Goal: Information Seeking & Learning: Learn about a topic

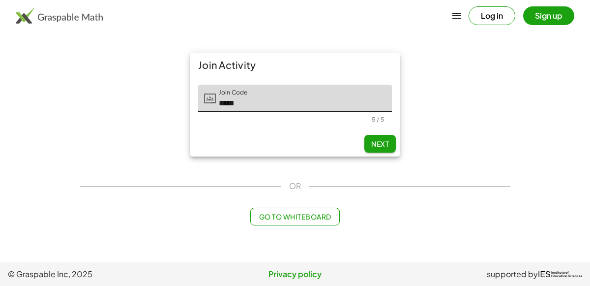
type input "*****"
click at [385, 143] on span "Next" at bounding box center [380, 143] width 18 height 9
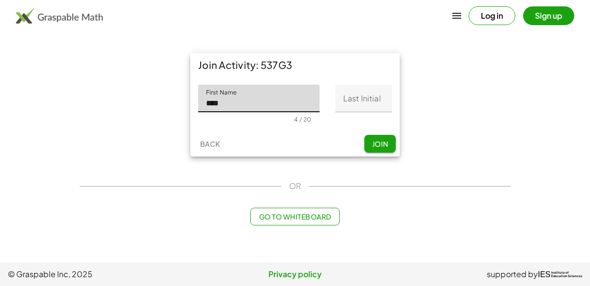
type input "****"
click at [373, 102] on input "Last Initial" at bounding box center [363, 99] width 57 height 28
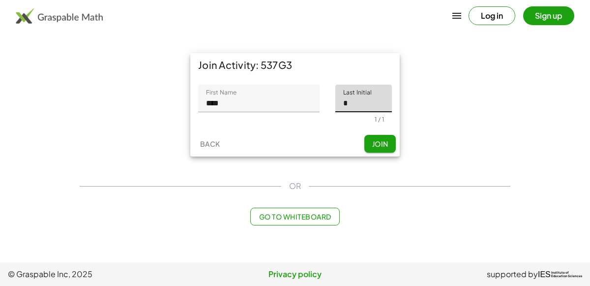
type input "*"
click at [385, 138] on button "Join" at bounding box center [379, 144] width 31 height 18
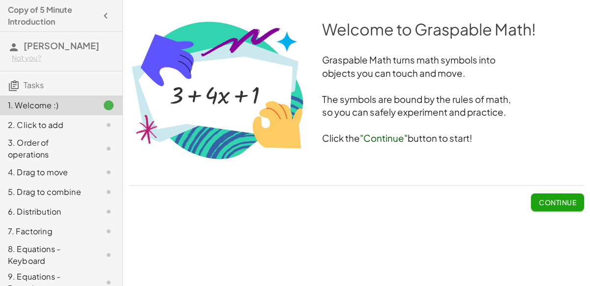
click at [567, 201] on span "Continue" at bounding box center [557, 202] width 37 height 9
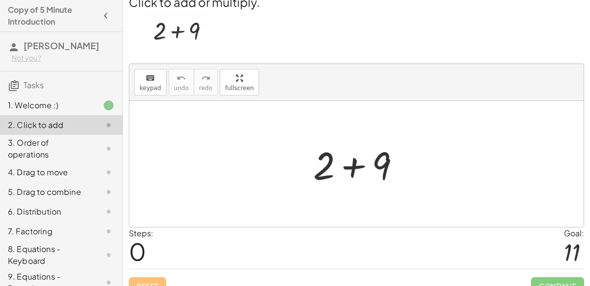
scroll to position [14, 0]
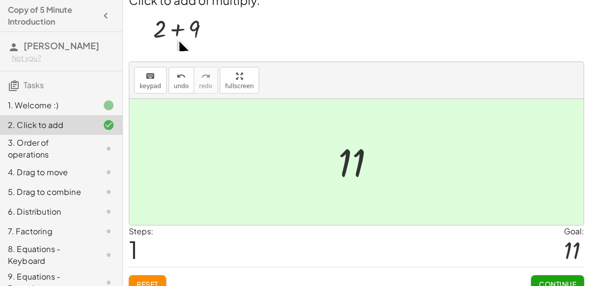
click at [552, 276] on button "Continue" at bounding box center [557, 284] width 53 height 18
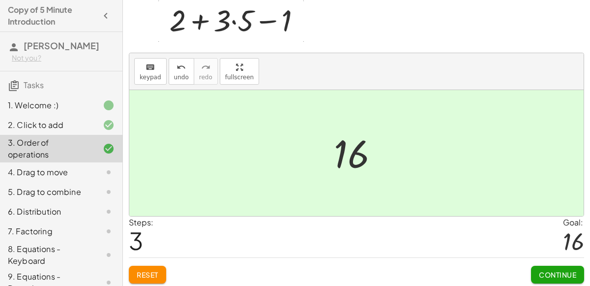
scroll to position [35, 0]
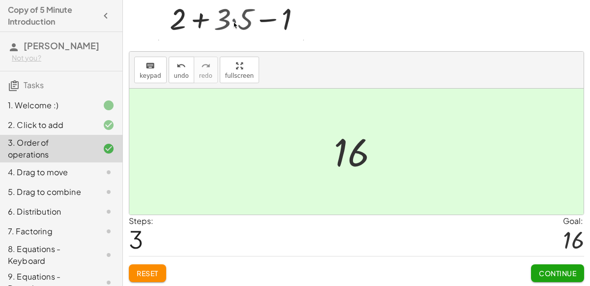
click at [557, 272] on span "Continue" at bounding box center [557, 272] width 37 height 9
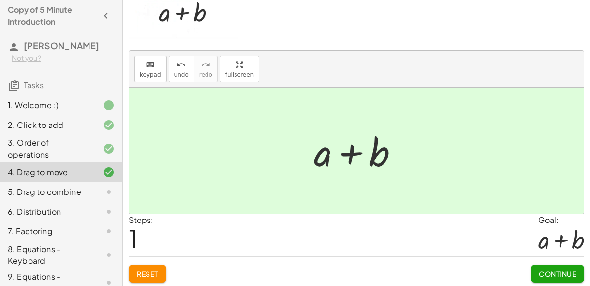
click at [564, 273] on span "Continue" at bounding box center [557, 273] width 37 height 9
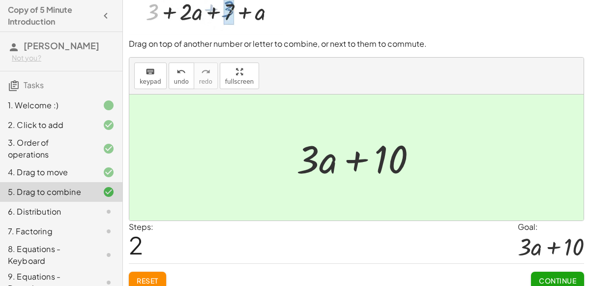
click at [559, 277] on span "Continue" at bounding box center [557, 280] width 37 height 9
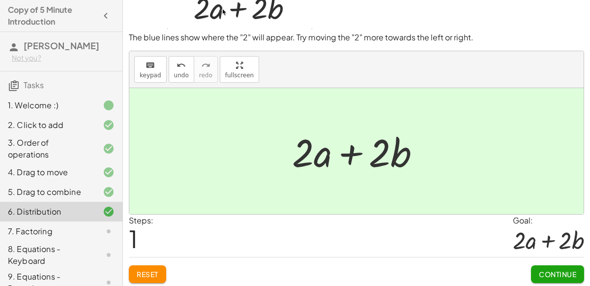
click at [571, 273] on span "Continue" at bounding box center [557, 273] width 37 height 9
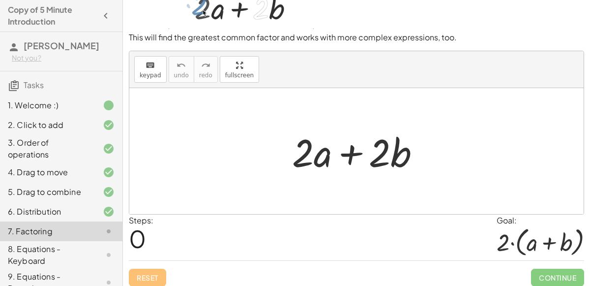
click at [565, 273] on span "Continue" at bounding box center [557, 277] width 53 height 18
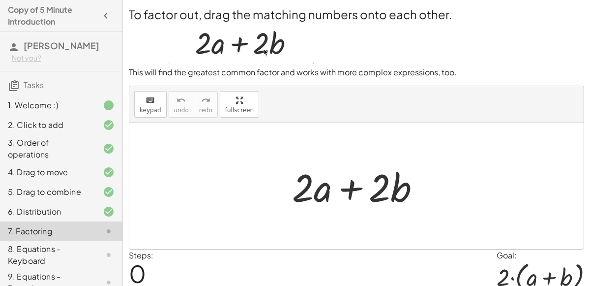
scroll to position [40, 0]
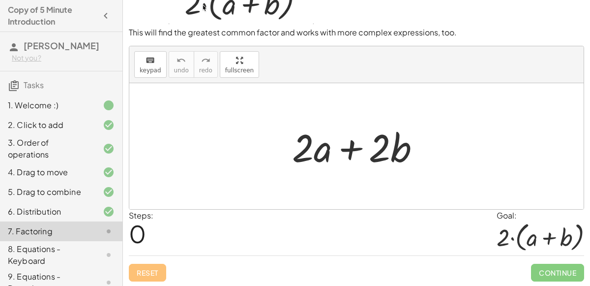
drag, startPoint x: 547, startPoint y: 262, endPoint x: 404, endPoint y: 242, distance: 143.5
click at [0, 0] on div "To factor out, drag the matching numbers onto each other. This will find the gr…" at bounding box center [0, 0] width 0 height 0
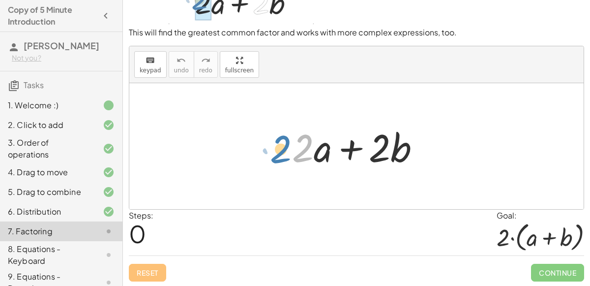
drag, startPoint x: 307, startPoint y: 141, endPoint x: 285, endPoint y: 143, distance: 22.7
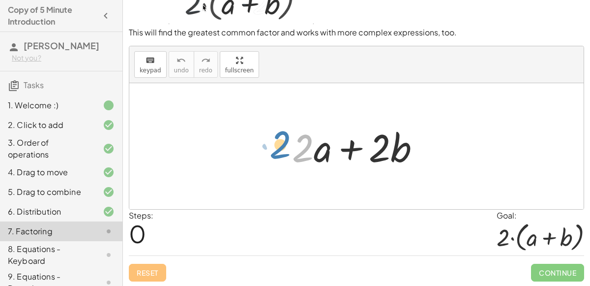
drag, startPoint x: 292, startPoint y: 146, endPoint x: 268, endPoint y: 143, distance: 23.8
click at [268, 143] on div "· 2 + · 2 · a + · 2 · b" at bounding box center [356, 146] width 454 height 126
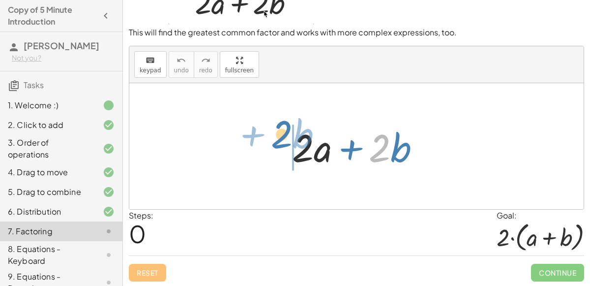
drag, startPoint x: 375, startPoint y: 140, endPoint x: 277, endPoint y: 125, distance: 98.3
click at [277, 125] on div "· 2 + · b + · 2 · a + · 2 · b" at bounding box center [356, 146] width 158 height 56
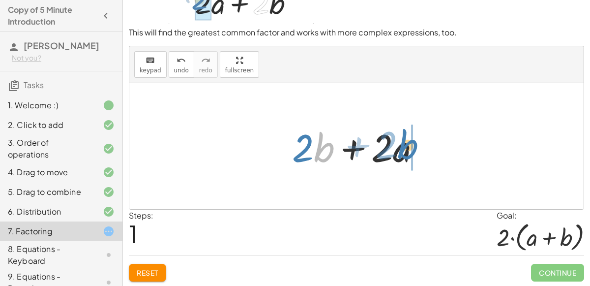
drag, startPoint x: 314, startPoint y: 143, endPoint x: 397, endPoint y: 141, distance: 82.6
click at [397, 141] on div at bounding box center [360, 146] width 146 height 51
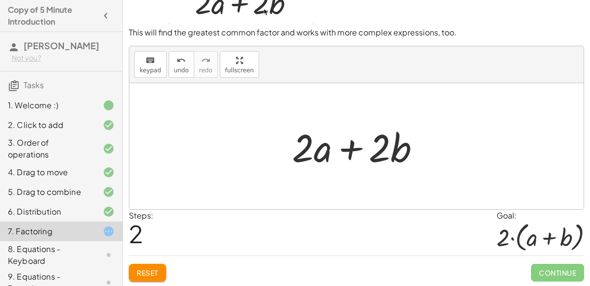
click at [296, 144] on div at bounding box center [360, 146] width 146 height 51
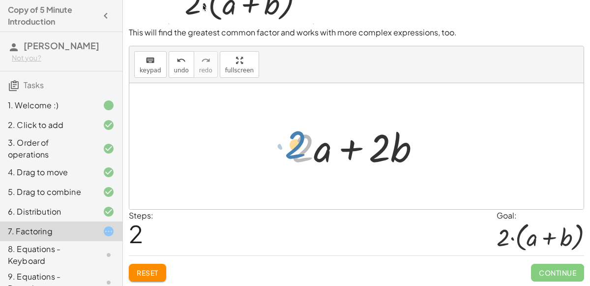
drag, startPoint x: 300, startPoint y: 152, endPoint x: 293, endPoint y: 150, distance: 7.3
click at [293, 150] on div at bounding box center [360, 146] width 146 height 51
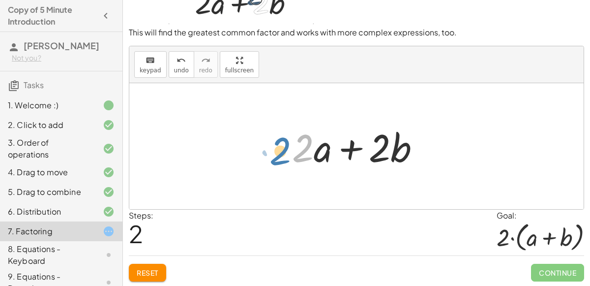
drag, startPoint x: 293, startPoint y: 150, endPoint x: 270, endPoint y: 153, distance: 22.8
click at [270, 153] on div "+ · 2 · a + · 2 · b + · 2 · b + · 2 · a · 2 + · 2 · a + · 2 · b" at bounding box center [356, 146] width 454 height 126
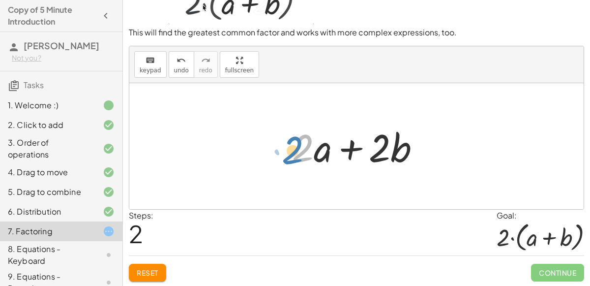
drag, startPoint x: 296, startPoint y: 151, endPoint x: 286, endPoint y: 154, distance: 10.6
click at [286, 154] on div "+ · 2 · a + · 2 · b + · 2 · b + · 2 · a · 2 + · 2 · a + · 2 · b" at bounding box center [356, 146] width 158 height 56
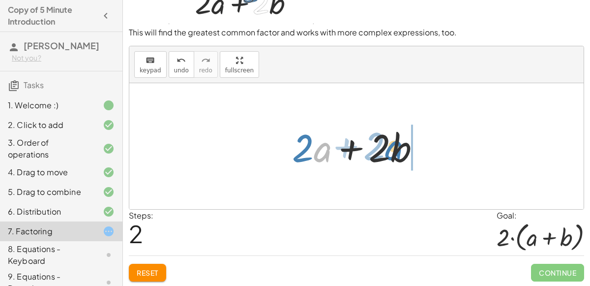
drag, startPoint x: 320, startPoint y: 154, endPoint x: 391, endPoint y: 152, distance: 71.3
click at [391, 152] on div at bounding box center [360, 146] width 146 height 51
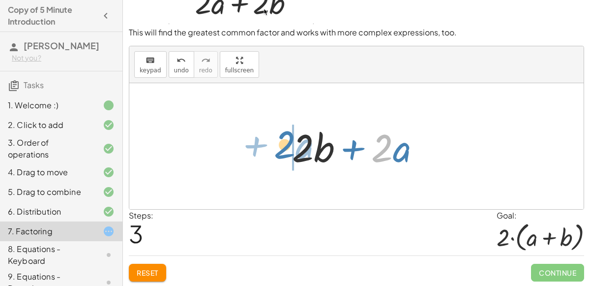
drag, startPoint x: 385, startPoint y: 152, endPoint x: 288, endPoint y: 149, distance: 96.9
click at [288, 149] on div at bounding box center [360, 146] width 146 height 51
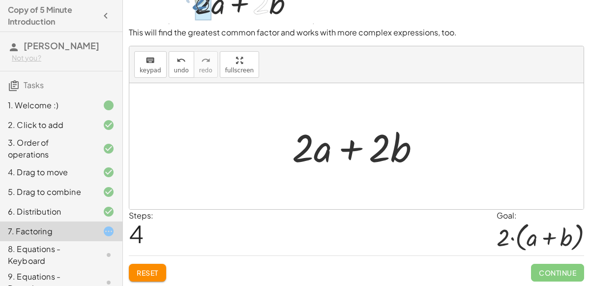
click at [380, 150] on div at bounding box center [360, 146] width 146 height 51
drag, startPoint x: 380, startPoint y: 147, endPoint x: 366, endPoint y: 108, distance: 41.2
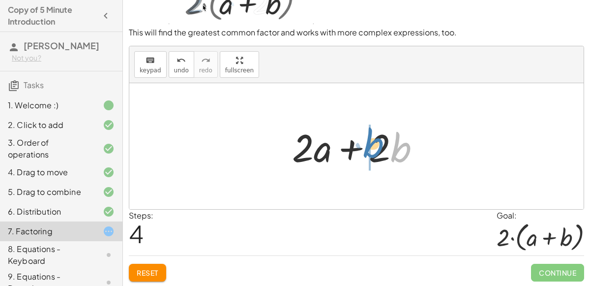
drag, startPoint x: 394, startPoint y: 143, endPoint x: 367, endPoint y: 139, distance: 27.8
click at [367, 139] on div at bounding box center [360, 146] width 146 height 51
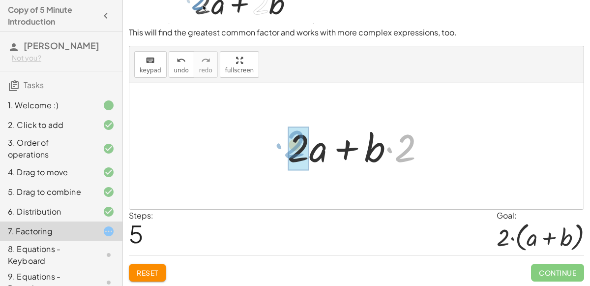
drag, startPoint x: 398, startPoint y: 148, endPoint x: 288, endPoint y: 145, distance: 110.6
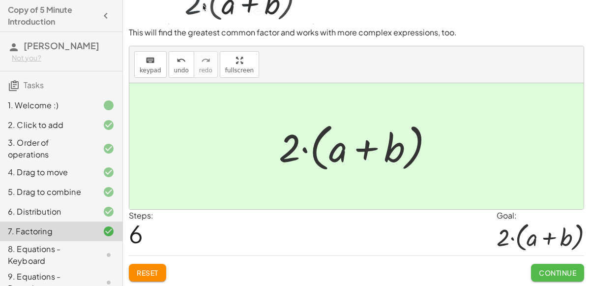
click at [577, 271] on button "Continue" at bounding box center [557, 272] width 53 height 18
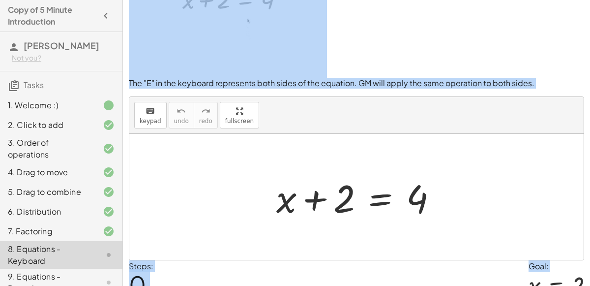
click at [507, 53] on p at bounding box center [356, 30] width 455 height 95
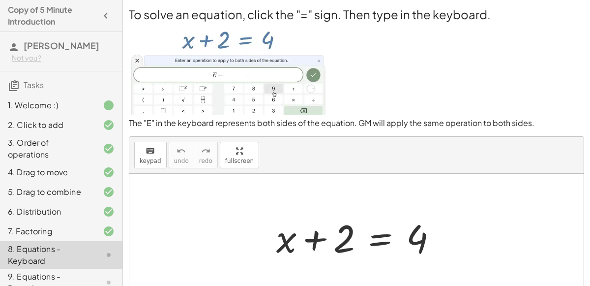
scroll to position [85, 0]
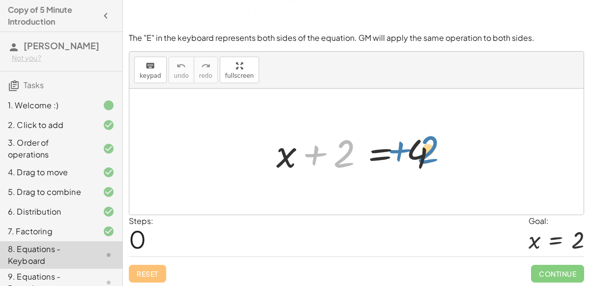
drag, startPoint x: 336, startPoint y: 149, endPoint x: 420, endPoint y: 145, distance: 84.1
click at [420, 145] on div at bounding box center [360, 151] width 178 height 51
drag, startPoint x: 409, startPoint y: 161, endPoint x: 399, endPoint y: 158, distance: 10.3
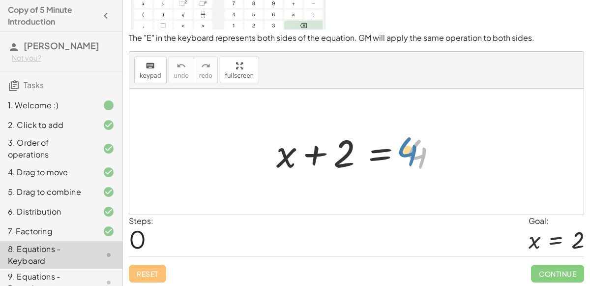
click at [399, 158] on div at bounding box center [360, 151] width 178 height 51
drag, startPoint x: 408, startPoint y: 154, endPoint x: 418, endPoint y: 153, distance: 9.5
click at [418, 153] on div at bounding box center [360, 151] width 178 height 51
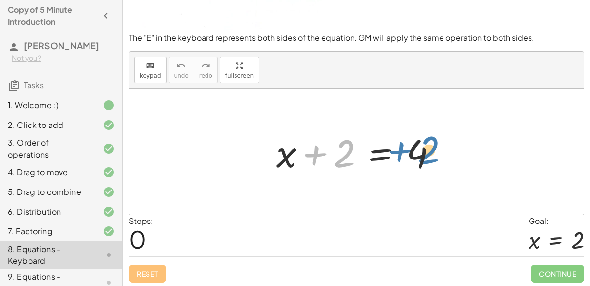
drag, startPoint x: 315, startPoint y: 153, endPoint x: 398, endPoint y: 150, distance: 83.6
click at [398, 150] on div at bounding box center [360, 151] width 178 height 51
click at [314, 149] on div at bounding box center [360, 151] width 178 height 51
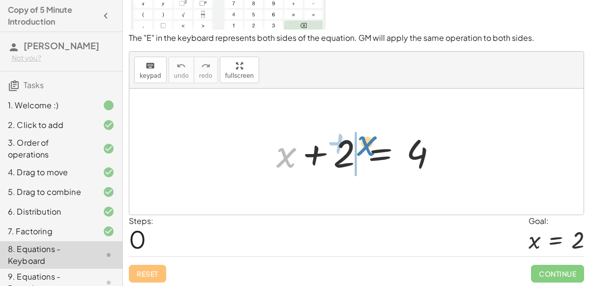
drag, startPoint x: 291, startPoint y: 158, endPoint x: 370, endPoint y: 148, distance: 79.7
click at [370, 148] on div at bounding box center [360, 151] width 178 height 51
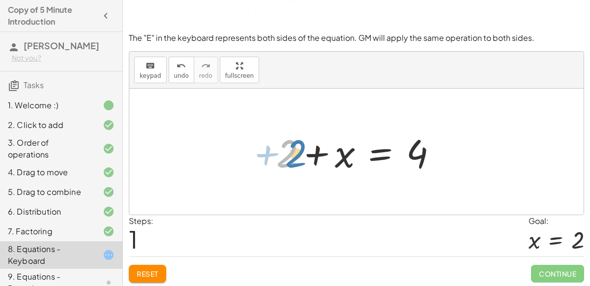
drag, startPoint x: 286, startPoint y: 149, endPoint x: 295, endPoint y: 148, distance: 9.4
click at [295, 148] on div at bounding box center [360, 151] width 178 height 51
click at [293, 149] on div at bounding box center [360, 151] width 178 height 51
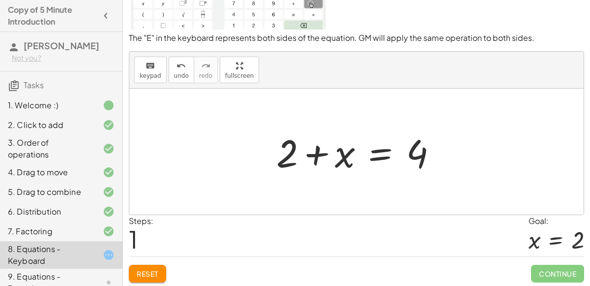
click at [293, 149] on div at bounding box center [360, 151] width 178 height 51
click at [311, 153] on div at bounding box center [360, 151] width 178 height 51
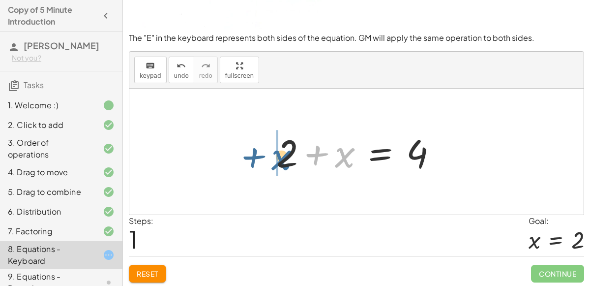
drag, startPoint x: 341, startPoint y: 155, endPoint x: 279, endPoint y: 157, distance: 62.4
click at [279, 157] on div at bounding box center [360, 151] width 178 height 51
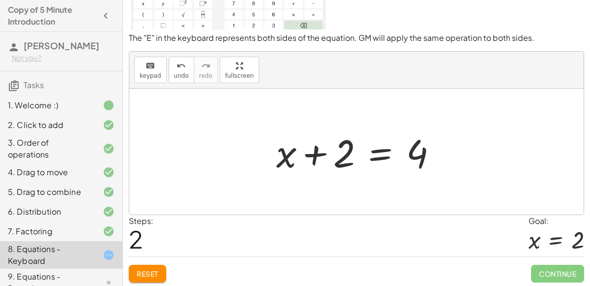
click at [306, 149] on div at bounding box center [360, 151] width 178 height 51
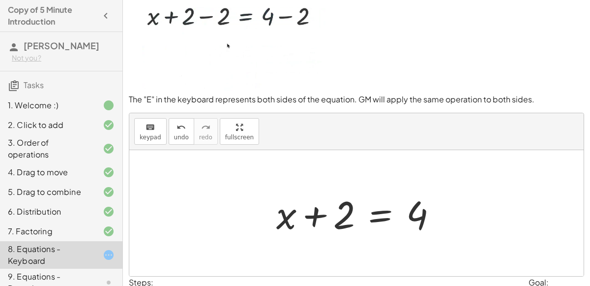
scroll to position [18, 0]
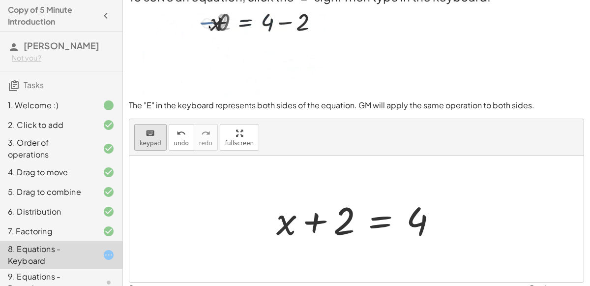
click at [146, 131] on icon "keyboard" at bounding box center [149, 133] width 9 height 12
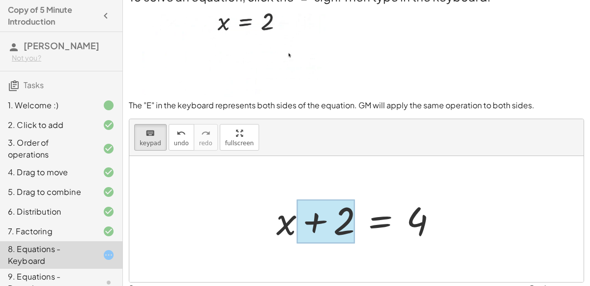
click at [338, 231] on div at bounding box center [325, 221] width 58 height 44
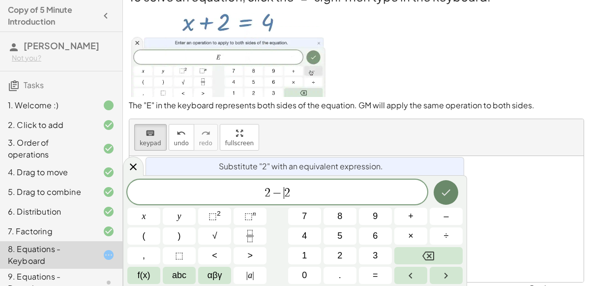
click at [442, 188] on icon "Done" at bounding box center [446, 192] width 12 height 12
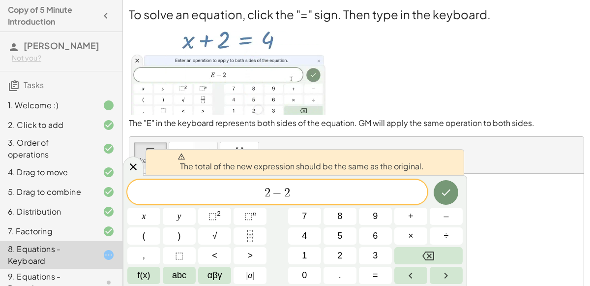
scroll to position [86, 0]
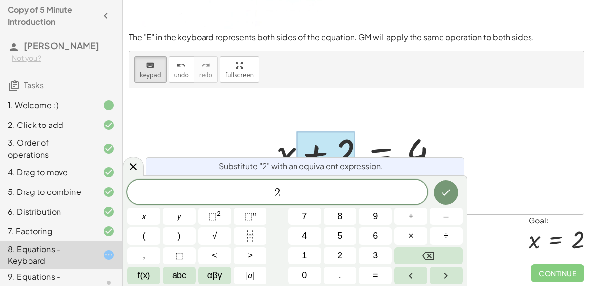
click at [415, 147] on div at bounding box center [360, 151] width 178 height 51
click at [453, 193] on button "Done" at bounding box center [445, 192] width 25 height 25
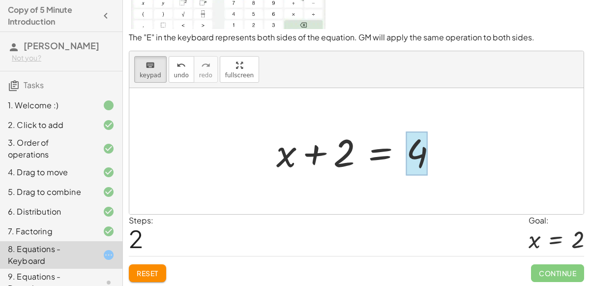
click at [423, 159] on div at bounding box center [417, 153] width 22 height 44
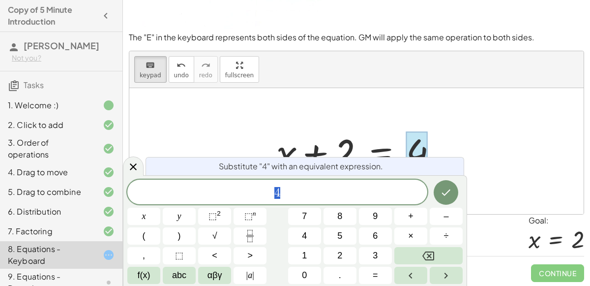
click at [273, 197] on span "4" at bounding box center [277, 193] width 300 height 14
click at [337, 146] on div at bounding box center [360, 151] width 178 height 51
drag, startPoint x: 314, startPoint y: 187, endPoint x: 247, endPoint y: 185, distance: 66.4
click at [247, 186] on span "2 − 4" at bounding box center [277, 193] width 300 height 14
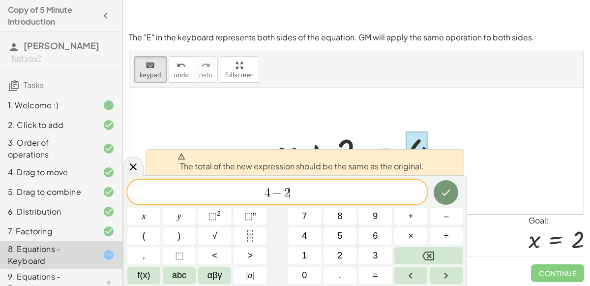
click at [341, 142] on div at bounding box center [360, 151] width 178 height 51
click at [451, 196] on icon "Done" at bounding box center [446, 192] width 12 height 12
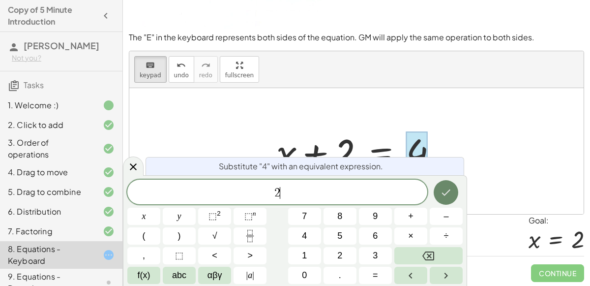
click at [449, 193] on icon "Done" at bounding box center [446, 192] width 12 height 12
click at [438, 185] on button "Done" at bounding box center [445, 192] width 25 height 25
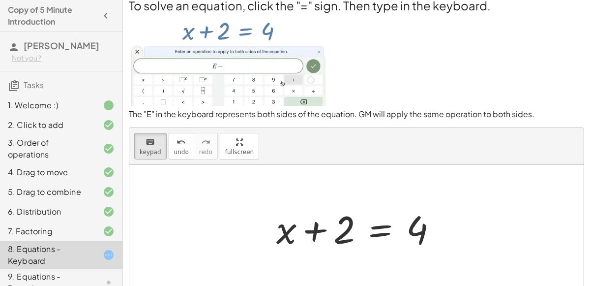
scroll to position [11, 0]
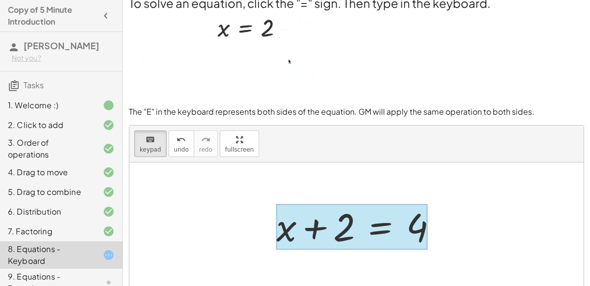
click at [371, 223] on div at bounding box center [351, 226] width 151 height 46
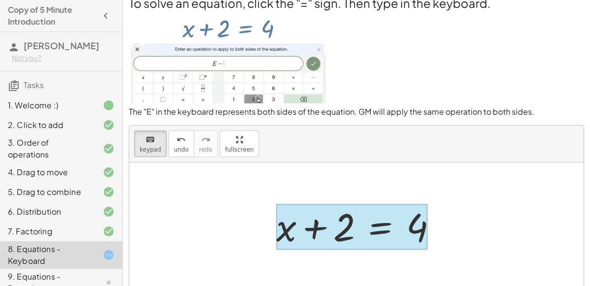
click at [0, 0] on button "9" at bounding box center [0, 0] width 0 height 0
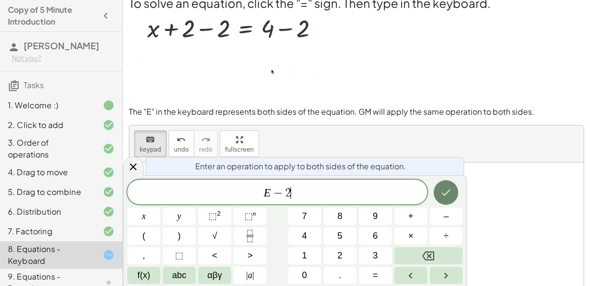
click at [448, 188] on icon "Done" at bounding box center [446, 192] width 12 height 12
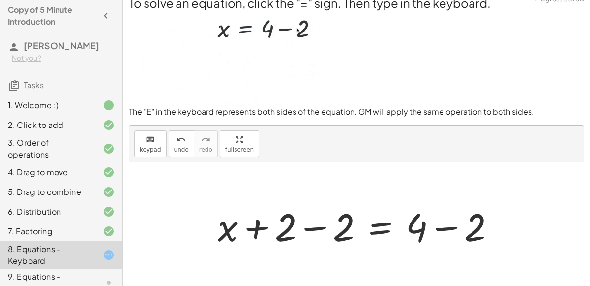
scroll to position [86, 0]
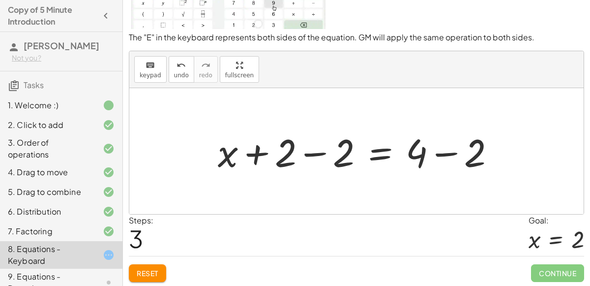
click at [291, 146] on div at bounding box center [360, 151] width 295 height 51
click at [309, 152] on div at bounding box center [360, 151] width 295 height 51
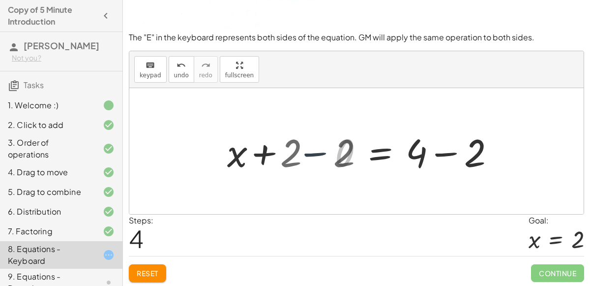
click at [309, 152] on div at bounding box center [356, 151] width 454 height 126
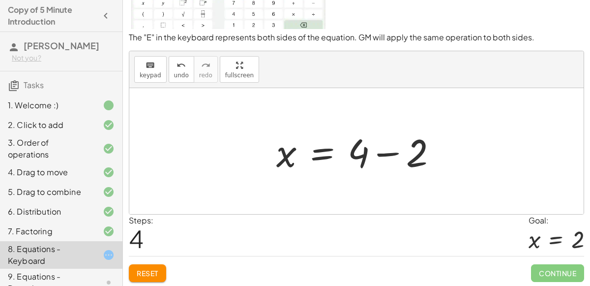
click at [388, 149] on div at bounding box center [360, 151] width 178 height 51
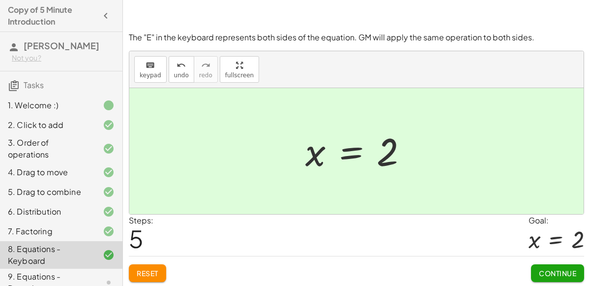
click at [563, 264] on button "Continue" at bounding box center [557, 273] width 53 height 18
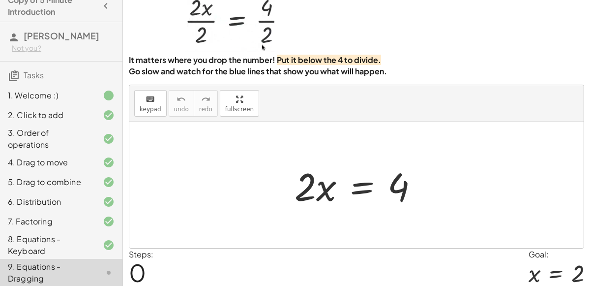
scroll to position [46, 0]
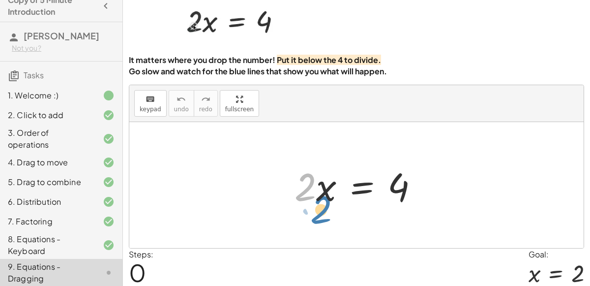
drag, startPoint x: 296, startPoint y: 186, endPoint x: 314, endPoint y: 207, distance: 27.9
click at [314, 207] on div at bounding box center [360, 185] width 142 height 51
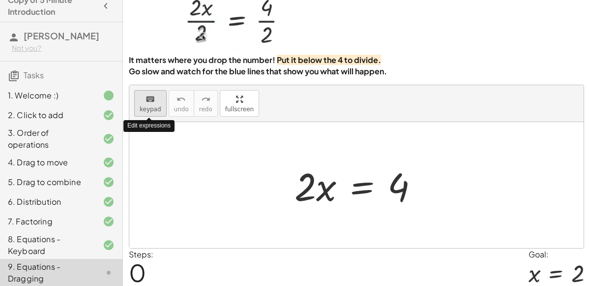
click at [134, 95] on button "keyboard keypad" at bounding box center [150, 103] width 32 height 27
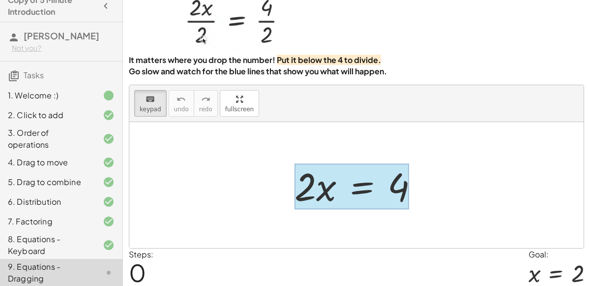
click at [366, 180] on div at bounding box center [351, 186] width 115 height 46
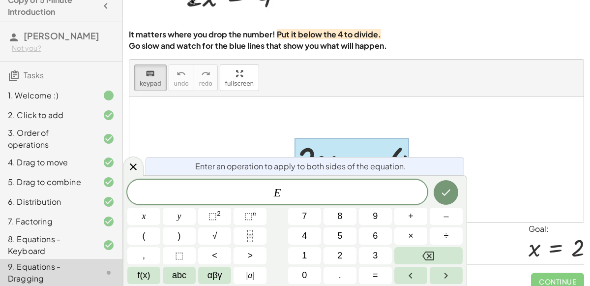
scroll to position [80, 0]
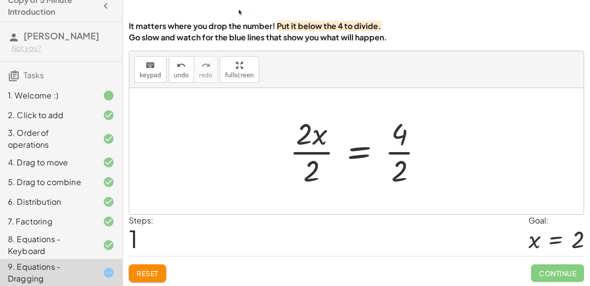
click at [395, 149] on div at bounding box center [360, 151] width 151 height 76
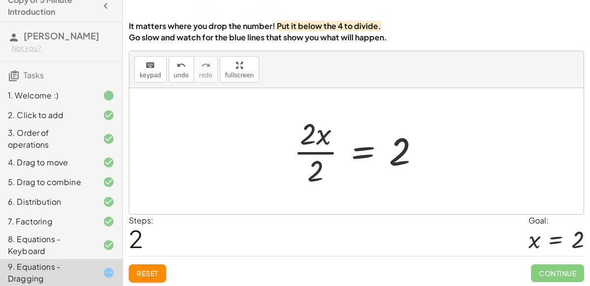
click at [318, 148] on div at bounding box center [360, 151] width 144 height 76
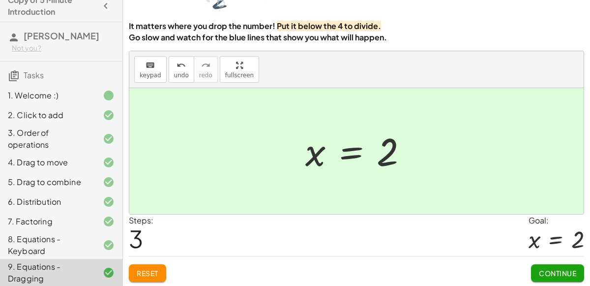
click at [546, 269] on span "Continue" at bounding box center [557, 272] width 37 height 9
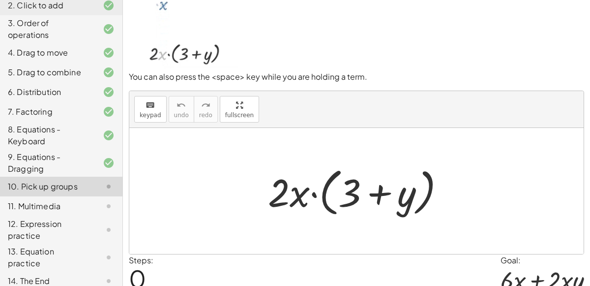
scroll to position [38, 0]
click at [284, 194] on div at bounding box center [360, 190] width 195 height 57
drag, startPoint x: 298, startPoint y: 197, endPoint x: 344, endPoint y: 194, distance: 45.8
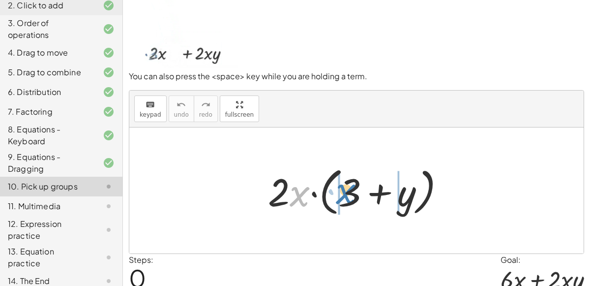
click at [344, 194] on div at bounding box center [360, 190] width 195 height 57
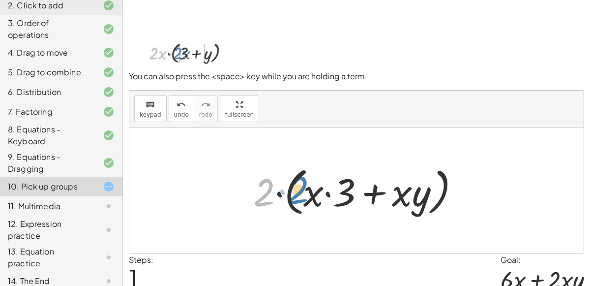
drag, startPoint x: 263, startPoint y: 190, endPoint x: 296, endPoint y: 188, distance: 33.5
click at [296, 188] on div at bounding box center [360, 190] width 224 height 57
click at [264, 204] on div at bounding box center [360, 190] width 224 height 57
drag, startPoint x: 264, startPoint y: 200, endPoint x: 307, endPoint y: 200, distance: 43.3
click at [307, 200] on div at bounding box center [360, 190] width 224 height 57
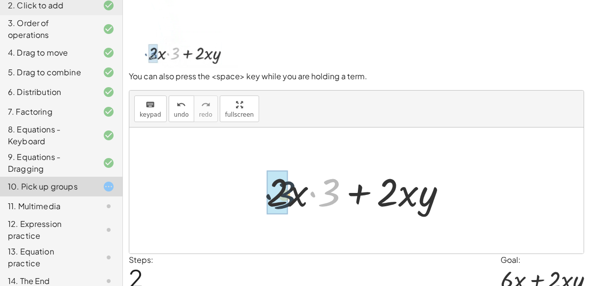
drag, startPoint x: 331, startPoint y: 194, endPoint x: 287, endPoint y: 196, distance: 44.3
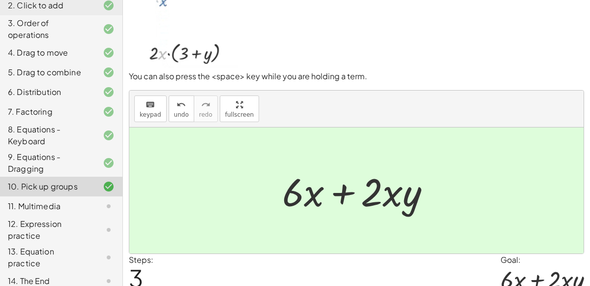
scroll to position [79, 0]
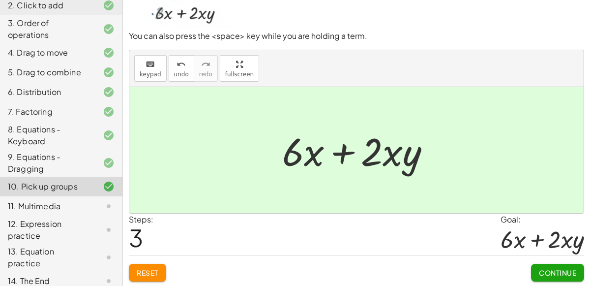
click at [531, 267] on button "Continue" at bounding box center [557, 272] width 53 height 18
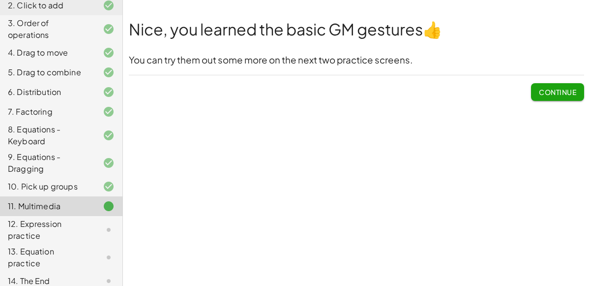
click at [552, 94] on span "Continue" at bounding box center [557, 91] width 37 height 9
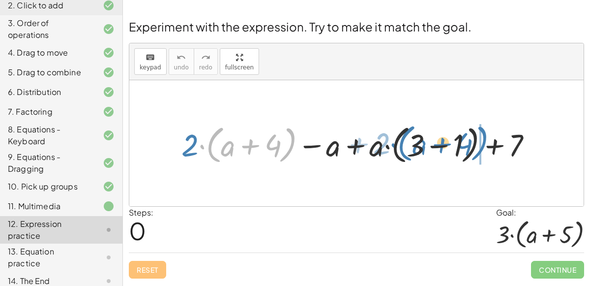
drag, startPoint x: 206, startPoint y: 146, endPoint x: 394, endPoint y: 145, distance: 187.3
click at [394, 145] on div at bounding box center [360, 143] width 368 height 46
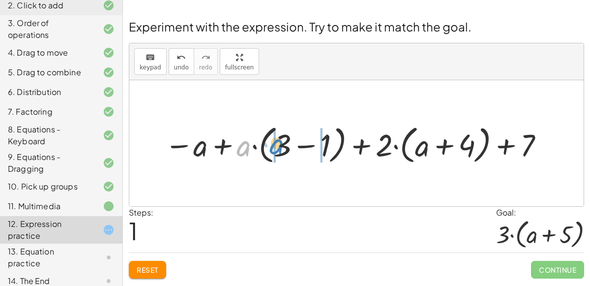
drag, startPoint x: 241, startPoint y: 148, endPoint x: 273, endPoint y: 145, distance: 32.0
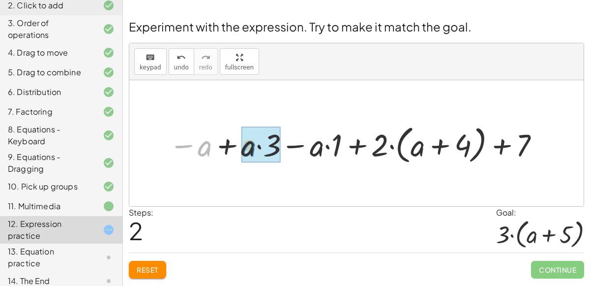
drag, startPoint x: 207, startPoint y: 147, endPoint x: 250, endPoint y: 146, distance: 43.3
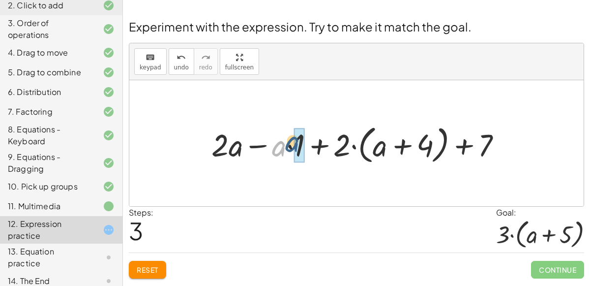
drag, startPoint x: 276, startPoint y: 147, endPoint x: 291, endPoint y: 143, distance: 15.7
click at [291, 143] on div at bounding box center [360, 143] width 308 height 46
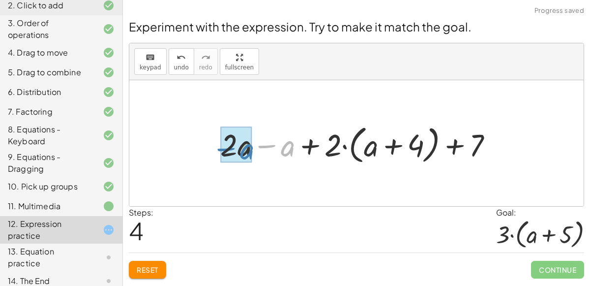
drag, startPoint x: 290, startPoint y: 144, endPoint x: 249, endPoint y: 146, distance: 41.9
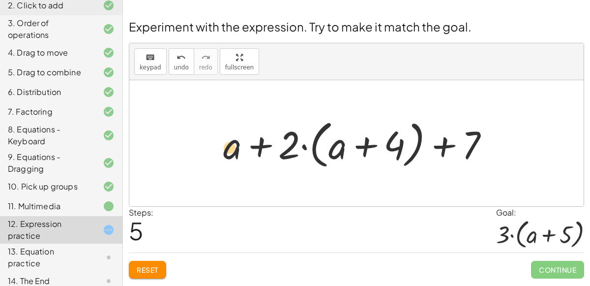
drag, startPoint x: 332, startPoint y: 150, endPoint x: 224, endPoint y: 152, distance: 108.2
click at [224, 152] on div at bounding box center [360, 143] width 284 height 57
drag, startPoint x: 338, startPoint y: 147, endPoint x: 232, endPoint y: 148, distance: 106.2
click at [232, 148] on div at bounding box center [360, 143] width 284 height 57
drag, startPoint x: 228, startPoint y: 147, endPoint x: 335, endPoint y: 147, distance: 106.7
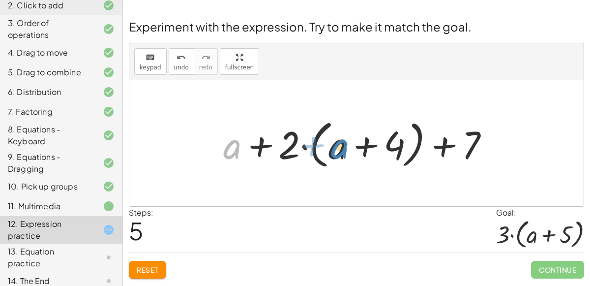
click at [335, 147] on div at bounding box center [360, 143] width 284 height 57
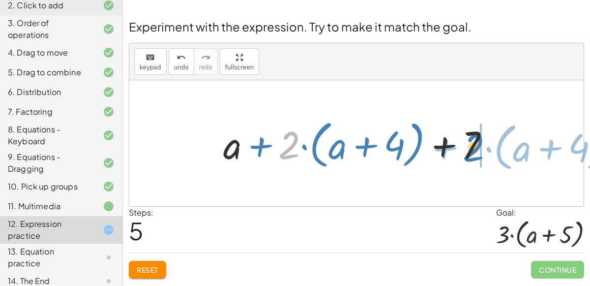
drag, startPoint x: 292, startPoint y: 143, endPoint x: 476, endPoint y: 145, distance: 184.3
click at [476, 145] on div at bounding box center [360, 143] width 284 height 57
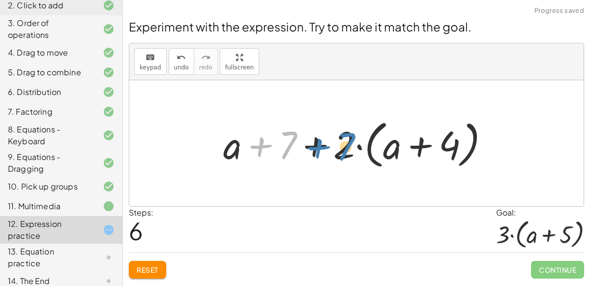
drag, startPoint x: 287, startPoint y: 144, endPoint x: 344, endPoint y: 144, distance: 57.5
click at [344, 144] on div at bounding box center [360, 143] width 284 height 57
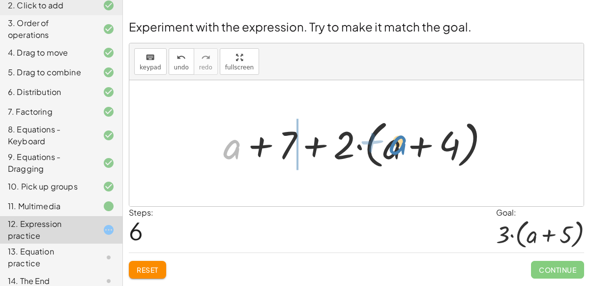
drag, startPoint x: 230, startPoint y: 145, endPoint x: 392, endPoint y: 143, distance: 162.2
click at [392, 143] on div at bounding box center [360, 143] width 284 height 57
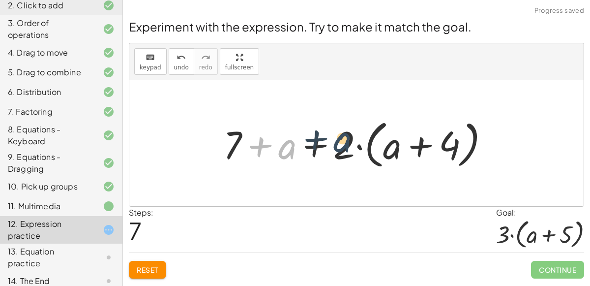
drag, startPoint x: 285, startPoint y: 148, endPoint x: 345, endPoint y: 141, distance: 59.9
click at [345, 141] on div at bounding box center [360, 143] width 284 height 57
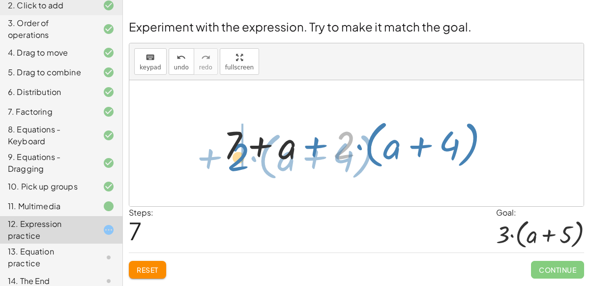
drag, startPoint x: 340, startPoint y: 144, endPoint x: 234, endPoint y: 155, distance: 105.7
click at [234, 155] on div at bounding box center [360, 143] width 284 height 57
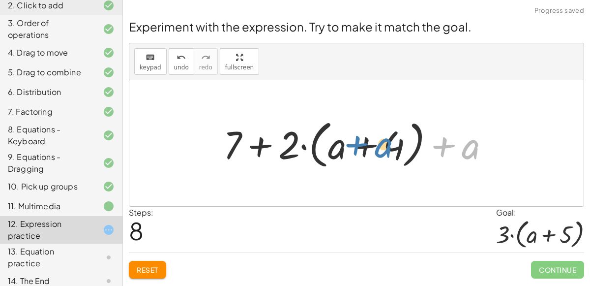
drag, startPoint x: 470, startPoint y: 145, endPoint x: 378, endPoint y: 144, distance: 91.9
click at [378, 144] on div at bounding box center [360, 143] width 284 height 57
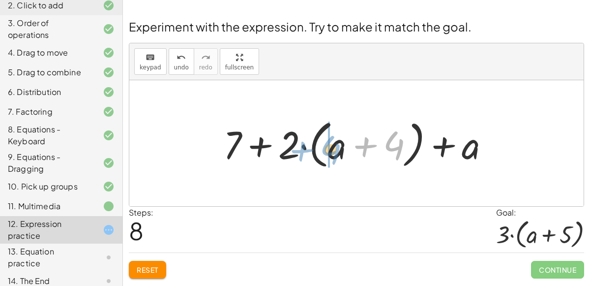
drag, startPoint x: 394, startPoint y: 144, endPoint x: 330, endPoint y: 147, distance: 64.0
click at [330, 147] on div at bounding box center [360, 143] width 284 height 57
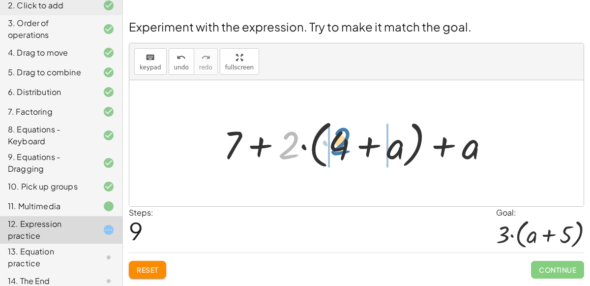
drag, startPoint x: 292, startPoint y: 141, endPoint x: 342, endPoint y: 138, distance: 50.2
click at [342, 138] on div at bounding box center [360, 143] width 284 height 57
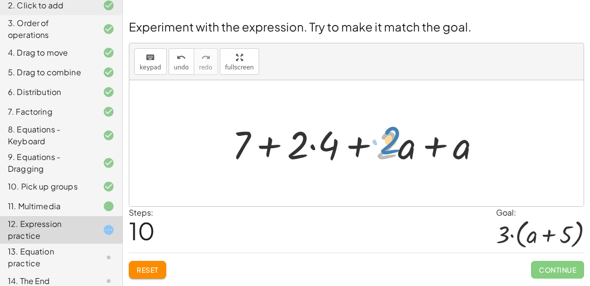
click at [391, 137] on div at bounding box center [360, 143] width 266 height 51
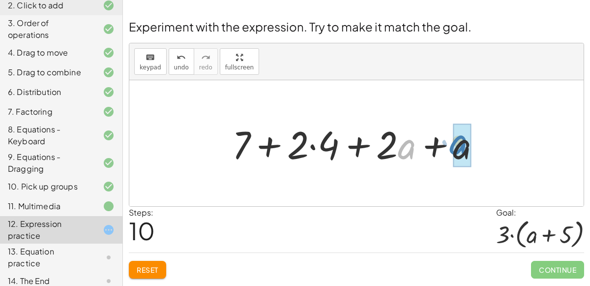
drag, startPoint x: 402, startPoint y: 144, endPoint x: 454, endPoint y: 140, distance: 52.2
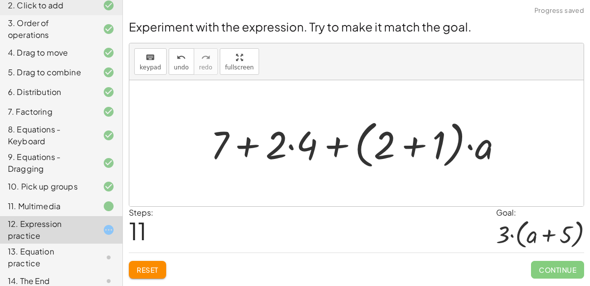
click at [427, 138] on div at bounding box center [360, 143] width 310 height 57
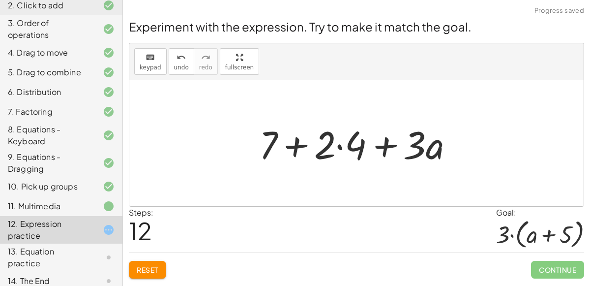
click at [337, 146] on div at bounding box center [360, 143] width 212 height 51
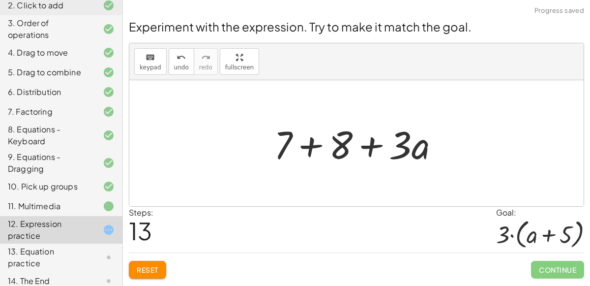
click at [309, 143] on div at bounding box center [360, 143] width 183 height 51
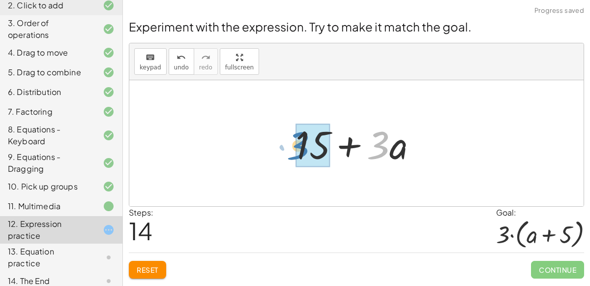
drag, startPoint x: 374, startPoint y: 148, endPoint x: 292, endPoint y: 148, distance: 81.6
click at [292, 148] on div at bounding box center [360, 143] width 140 height 51
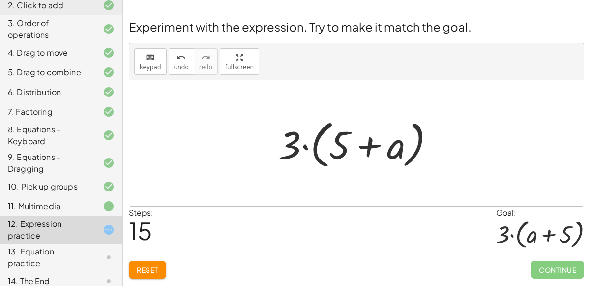
click at [349, 148] on div at bounding box center [360, 143] width 174 height 57
drag, startPoint x: 396, startPoint y: 148, endPoint x: 335, endPoint y: 146, distance: 61.0
click at [335, 146] on div at bounding box center [360, 143] width 174 height 57
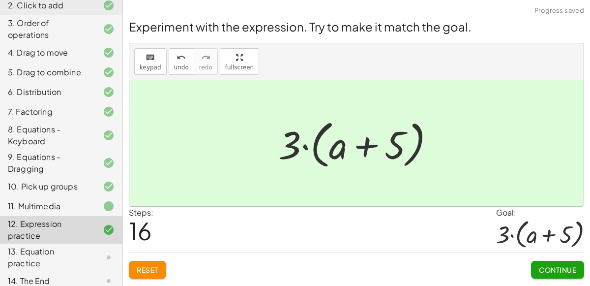
click at [542, 263] on button "Continue" at bounding box center [557, 269] width 53 height 18
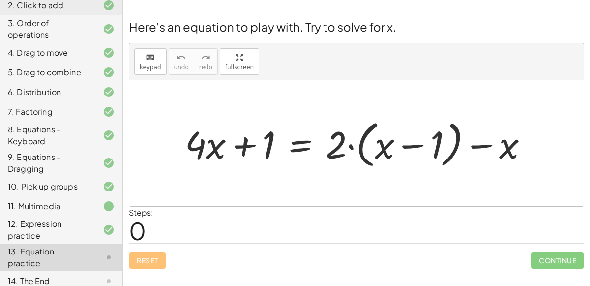
click at [295, 136] on div at bounding box center [360, 143] width 361 height 56
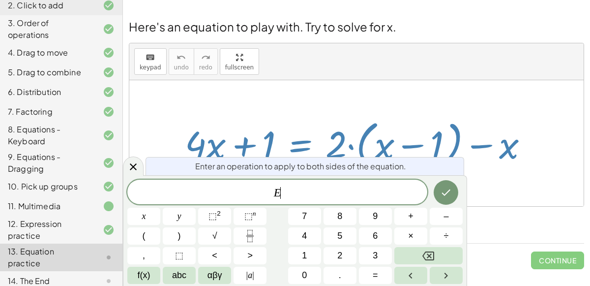
click at [304, 126] on div at bounding box center [360, 143] width 361 height 56
click at [473, 153] on div at bounding box center [360, 143] width 361 height 56
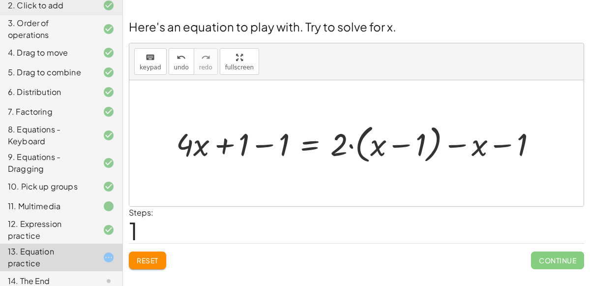
click at [269, 145] on div at bounding box center [360, 143] width 378 height 46
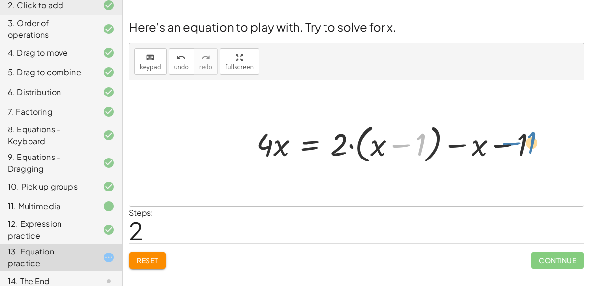
drag, startPoint x: 412, startPoint y: 142, endPoint x: 522, endPoint y: 140, distance: 110.6
click at [522, 140] on div at bounding box center [400, 143] width 298 height 46
click at [513, 143] on div at bounding box center [400, 143] width 298 height 46
drag, startPoint x: 340, startPoint y: 146, endPoint x: 376, endPoint y: 146, distance: 36.4
click at [376, 146] on div at bounding box center [400, 143] width 298 height 46
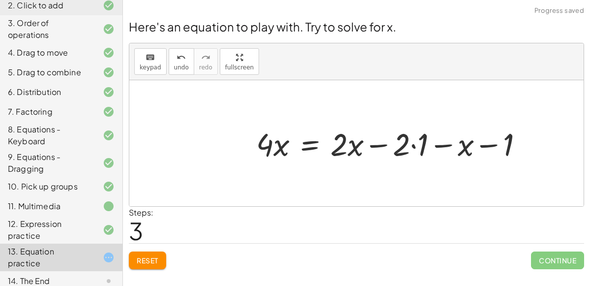
click at [413, 144] on div at bounding box center [393, 142] width 285 height 41
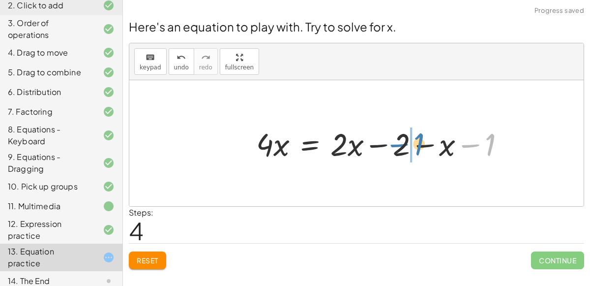
drag, startPoint x: 488, startPoint y: 144, endPoint x: 416, endPoint y: 143, distance: 71.3
click at [416, 143] on div at bounding box center [384, 142] width 266 height 41
click at [403, 145] on div at bounding box center [384, 142] width 266 height 41
click at [418, 144] on div at bounding box center [384, 142] width 266 height 41
click at [418, 144] on div at bounding box center [364, 142] width 227 height 41
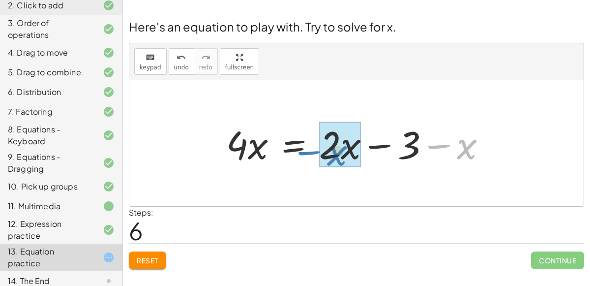
drag, startPoint x: 437, startPoint y: 144, endPoint x: 308, endPoint y: 151, distance: 129.4
click at [308, 151] on div at bounding box center [360, 143] width 278 height 51
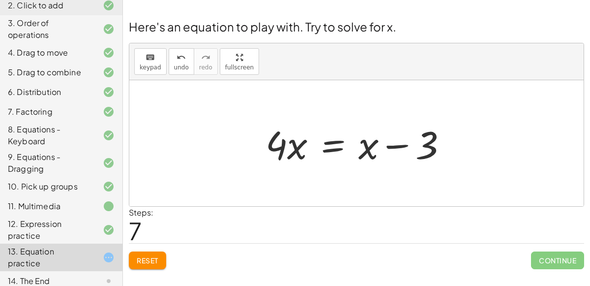
click at [393, 144] on div at bounding box center [360, 143] width 200 height 51
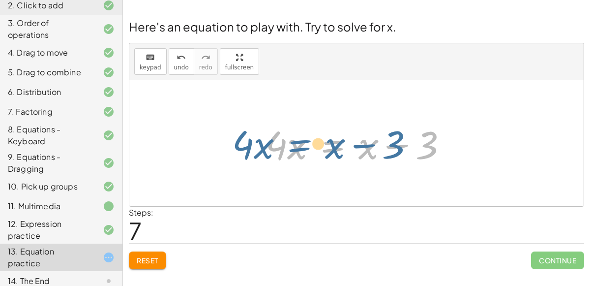
drag, startPoint x: 357, startPoint y: 147, endPoint x: 343, endPoint y: 145, distance: 14.3
click at [343, 145] on div at bounding box center [360, 143] width 200 height 51
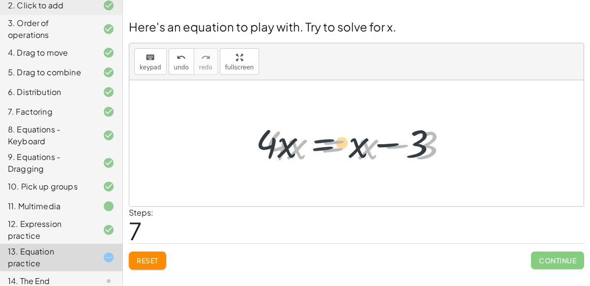
click at [354, 147] on div at bounding box center [360, 143] width 200 height 51
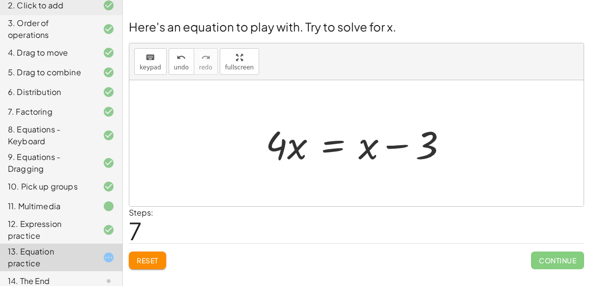
click at [328, 142] on div at bounding box center [360, 143] width 200 height 51
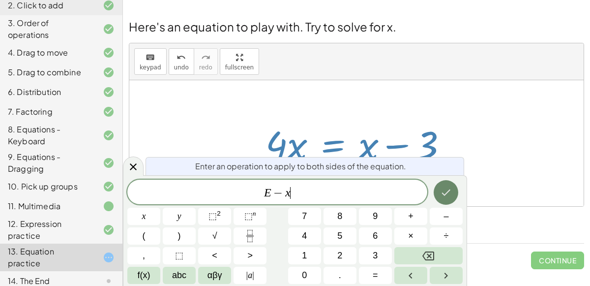
click at [441, 183] on button "Done" at bounding box center [445, 192] width 25 height 25
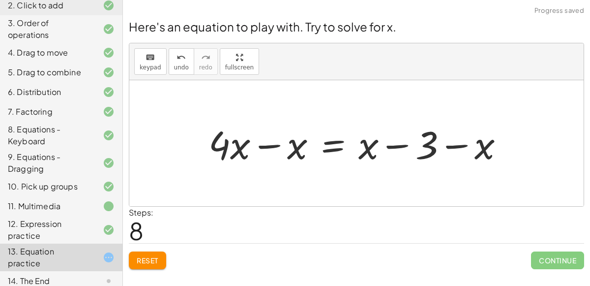
click at [272, 146] on div at bounding box center [359, 143] width 313 height 51
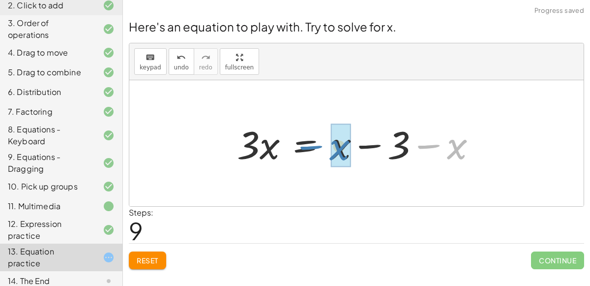
drag, startPoint x: 435, startPoint y: 145, endPoint x: 318, endPoint y: 146, distance: 117.0
click at [318, 146] on div at bounding box center [360, 143] width 257 height 51
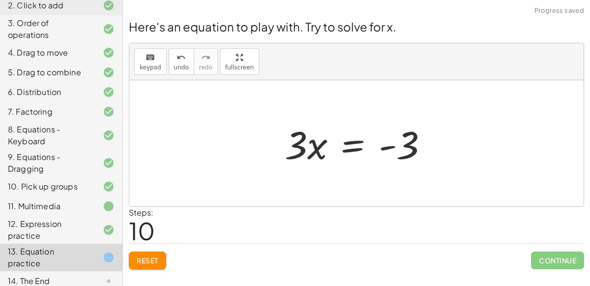
click at [546, 251] on span "Continue" at bounding box center [557, 260] width 53 height 18
click at [313, 141] on div at bounding box center [360, 143] width 161 height 51
click at [142, 253] on button "Reset" at bounding box center [147, 260] width 37 height 18
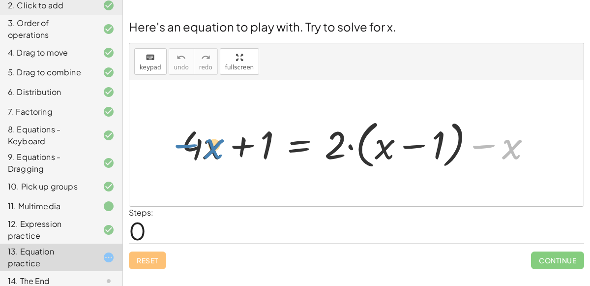
drag, startPoint x: 505, startPoint y: 147, endPoint x: 207, endPoint y: 147, distance: 297.3
click at [207, 147] on div at bounding box center [360, 143] width 368 height 57
click at [44, 229] on div "12. Expression practice" at bounding box center [47, 230] width 79 height 24
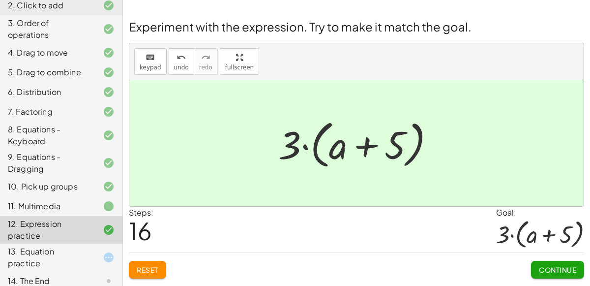
click at [93, 251] on div at bounding box center [101, 257] width 28 height 12
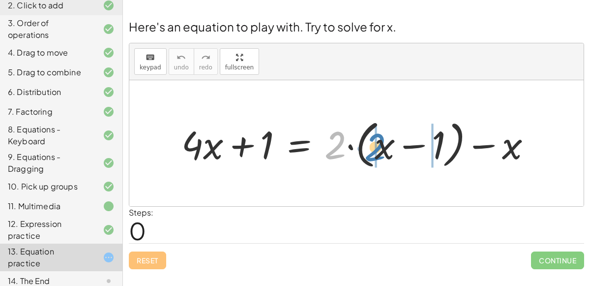
drag, startPoint x: 335, startPoint y: 146, endPoint x: 378, endPoint y: 148, distance: 42.8
click at [378, 148] on div at bounding box center [360, 143] width 368 height 57
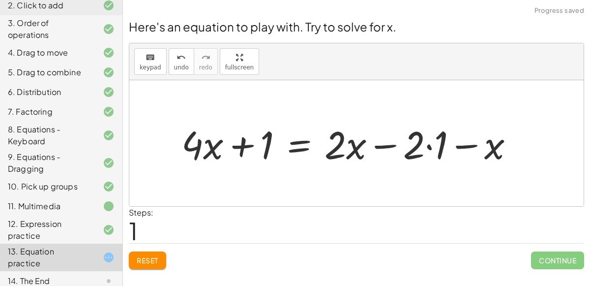
click at [425, 149] on div at bounding box center [351, 143] width 350 height 51
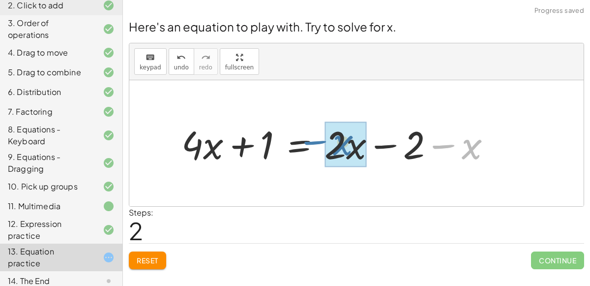
drag, startPoint x: 459, startPoint y: 147, endPoint x: 336, endPoint y: 143, distance: 122.9
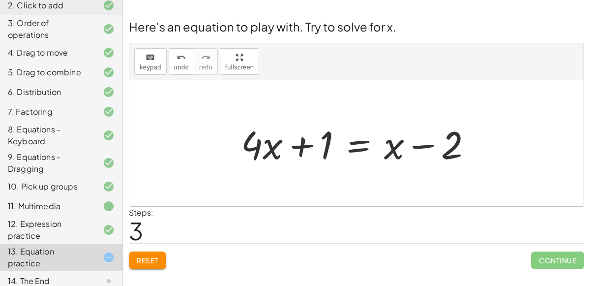
click at [363, 143] on div at bounding box center [360, 143] width 249 height 51
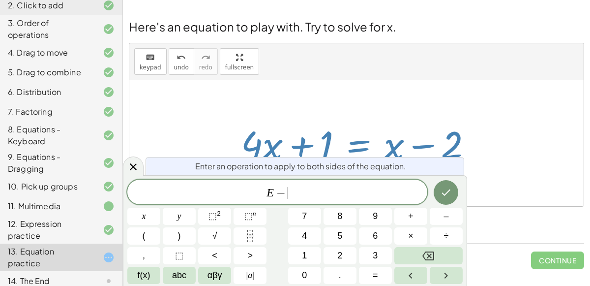
click at [517, 132] on div at bounding box center [356, 143] width 454 height 126
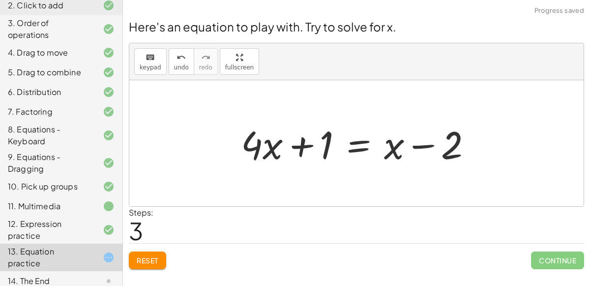
click at [362, 149] on div at bounding box center [360, 143] width 249 height 51
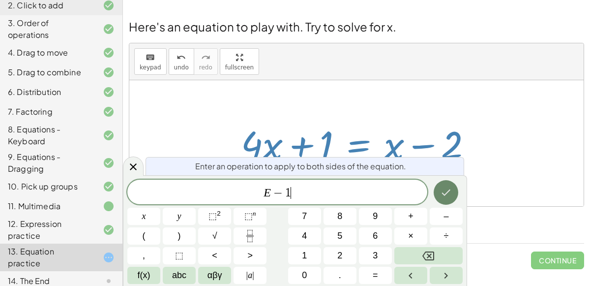
click at [440, 187] on icon "Done" at bounding box center [446, 192] width 12 height 12
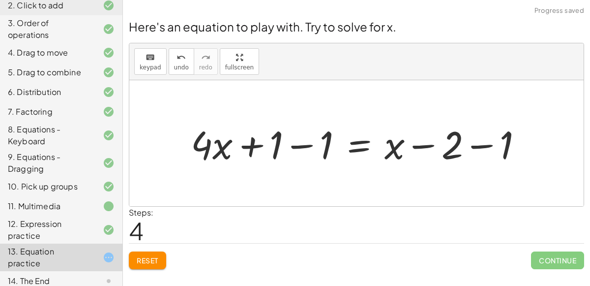
click at [444, 154] on div at bounding box center [360, 143] width 349 height 51
click at [469, 144] on div at bounding box center [360, 143] width 349 height 51
click at [295, 144] on div at bounding box center [336, 143] width 300 height 51
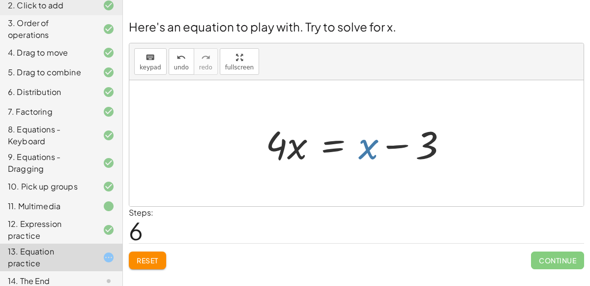
click at [363, 139] on div at bounding box center [360, 143] width 200 height 51
click at [365, 148] on div at bounding box center [360, 143] width 200 height 51
drag, startPoint x: 432, startPoint y: 143, endPoint x: 309, endPoint y: 142, distance: 123.4
click at [309, 142] on div at bounding box center [360, 143] width 200 height 51
click at [327, 143] on div at bounding box center [360, 143] width 200 height 51
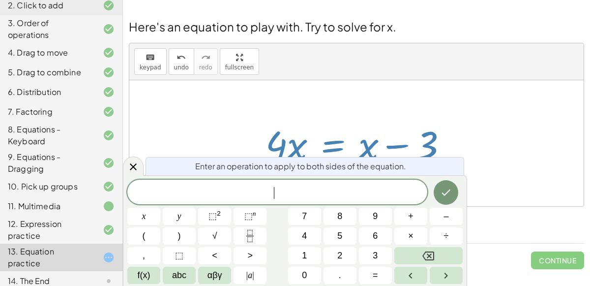
click at [440, 125] on div at bounding box center [360, 143] width 200 height 51
click at [128, 170] on icon at bounding box center [133, 167] width 12 height 12
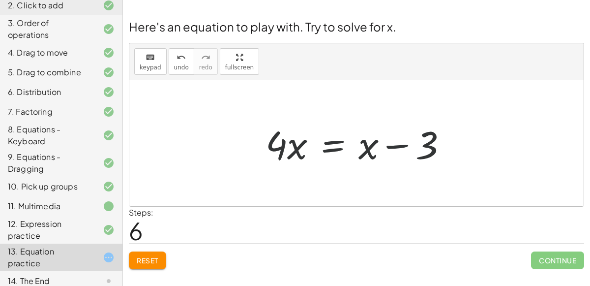
click at [297, 149] on div at bounding box center [360, 143] width 200 height 51
click at [254, 150] on div "+ · 4 · x + 1 = + · 2 · ( + x − 1 ) − x + · 4 · x + 1 = + · 2 · x − · 2 · 1 − x…" at bounding box center [357, 143] width 212 height 56
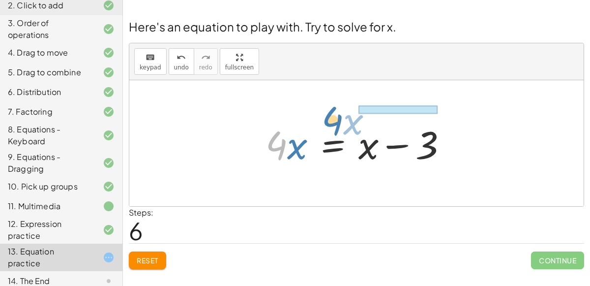
drag, startPoint x: 273, startPoint y: 144, endPoint x: 334, endPoint y: 112, distance: 68.8
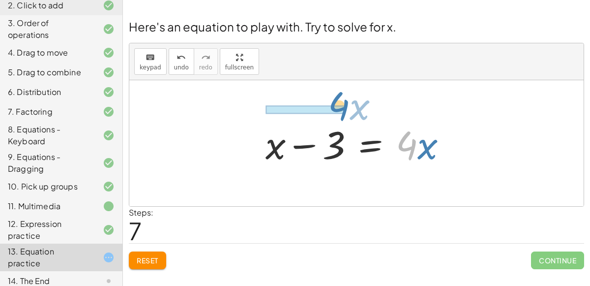
drag, startPoint x: 407, startPoint y: 145, endPoint x: 339, endPoint y: 107, distance: 78.3
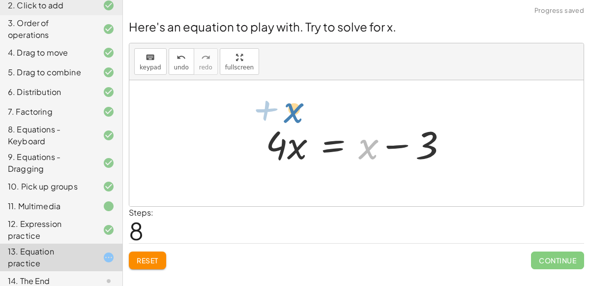
drag, startPoint x: 372, startPoint y: 138, endPoint x: 297, endPoint y: 101, distance: 83.3
click at [297, 101] on div "+ · 4 · x + 1 = + · 2 · ( + x − 1 ) − x + · 4 · x + 1 = + · 2 · x − · 2 · 1 − x…" at bounding box center [356, 143] width 454 height 126
drag, startPoint x: 369, startPoint y: 151, endPoint x: 287, endPoint y: 152, distance: 82.6
click at [287, 152] on div at bounding box center [360, 143] width 200 height 51
drag, startPoint x: 364, startPoint y: 147, endPoint x: 287, endPoint y: 148, distance: 77.2
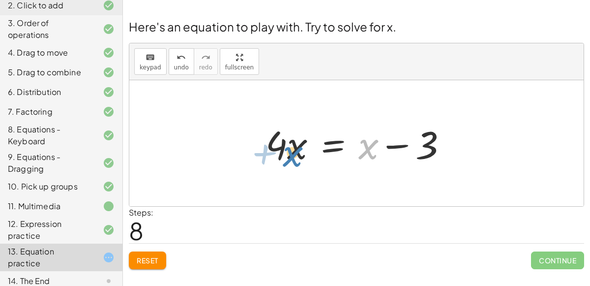
click at [287, 148] on div at bounding box center [360, 143] width 200 height 51
click at [400, 148] on div at bounding box center [360, 143] width 200 height 51
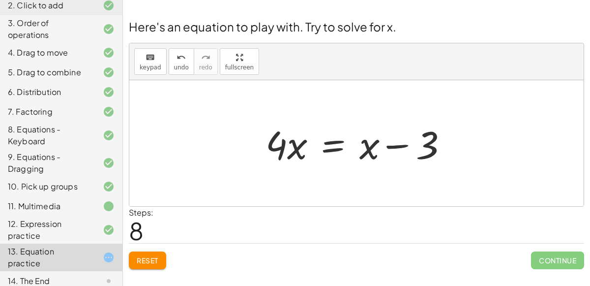
click at [400, 148] on div at bounding box center [360, 143] width 200 height 51
click at [331, 142] on div at bounding box center [360, 143] width 200 height 51
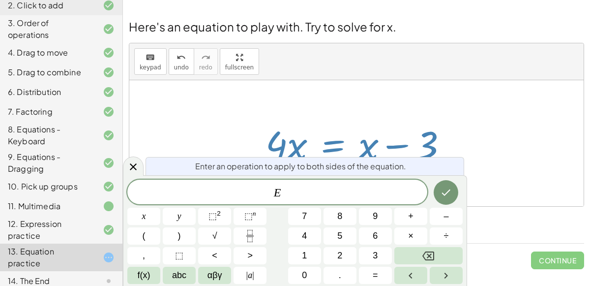
click at [481, 150] on div at bounding box center [356, 143] width 454 height 126
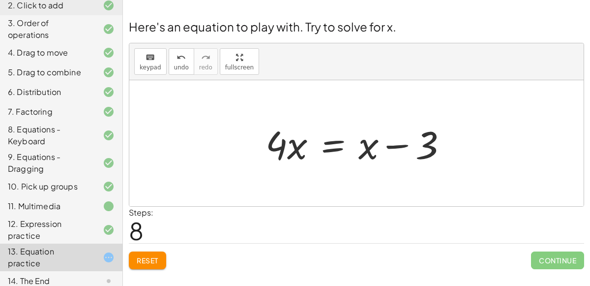
click at [364, 146] on div at bounding box center [360, 143] width 200 height 51
drag, startPoint x: 364, startPoint y: 146, endPoint x: 325, endPoint y: 144, distance: 38.9
click at [325, 144] on div at bounding box center [360, 143] width 200 height 51
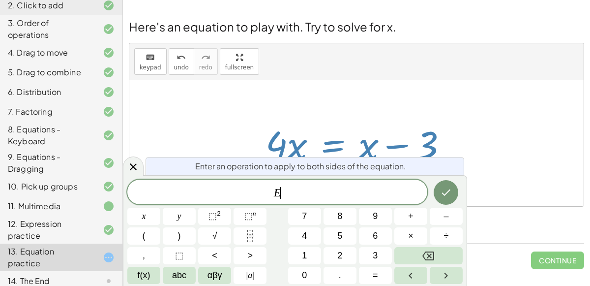
click at [325, 144] on div at bounding box center [360, 143] width 200 height 51
click at [443, 191] on icon "Done" at bounding box center [446, 192] width 12 height 12
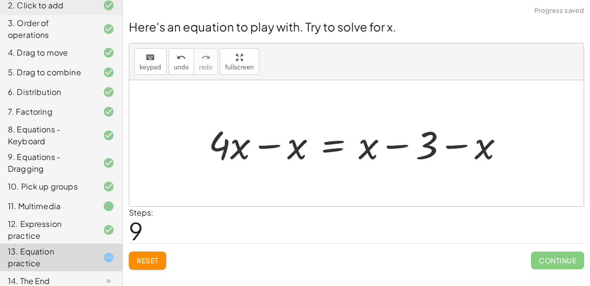
click at [452, 144] on div at bounding box center [359, 143] width 313 height 51
drag, startPoint x: 481, startPoint y: 147, endPoint x: 377, endPoint y: 147, distance: 104.2
click at [377, 147] on div at bounding box center [359, 143] width 313 height 51
click at [388, 144] on div at bounding box center [359, 143] width 313 height 51
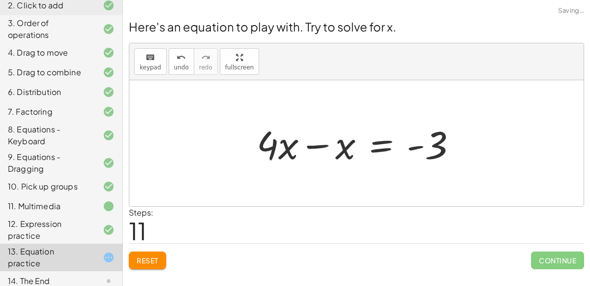
click at [314, 140] on div at bounding box center [360, 143] width 217 height 51
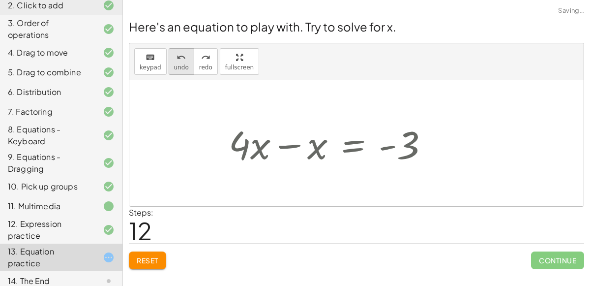
click at [174, 65] on span "undo" at bounding box center [181, 67] width 15 height 7
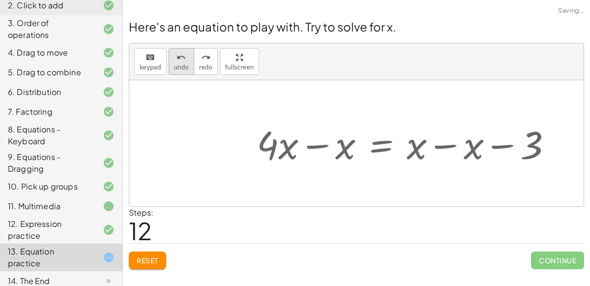
click at [184, 65] on button "undo undo" at bounding box center [182, 61] width 26 height 27
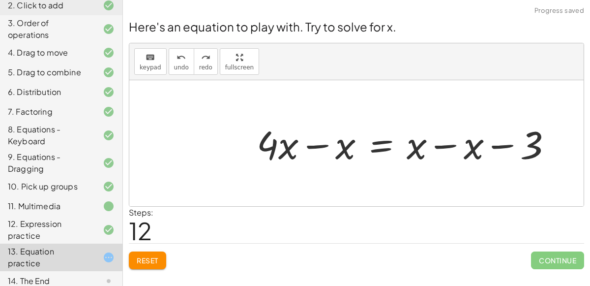
click at [380, 144] on div at bounding box center [408, 143] width 313 height 51
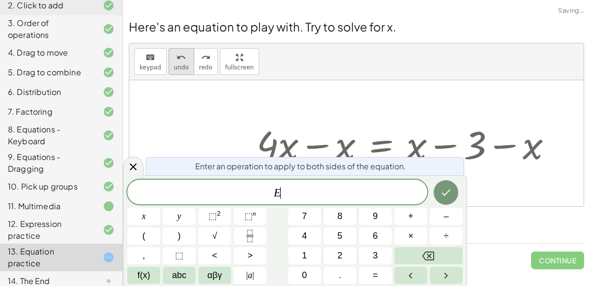
click at [176, 58] on icon "undo" at bounding box center [180, 58] width 9 height 12
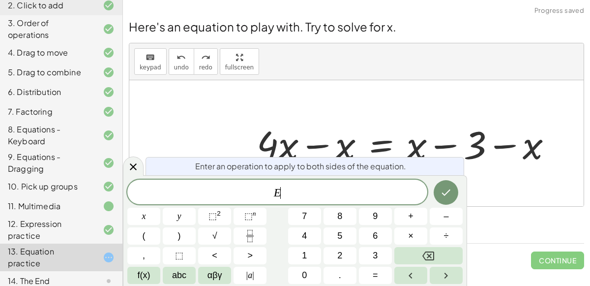
click at [225, 115] on div at bounding box center [356, 143] width 454 height 126
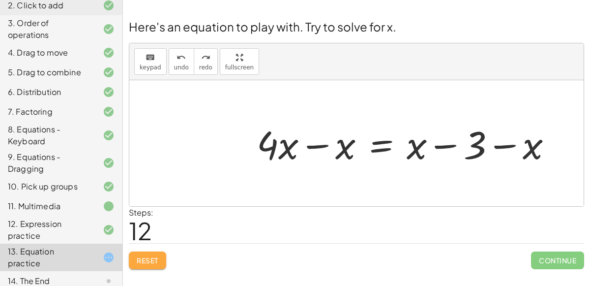
click at [150, 251] on button "Reset" at bounding box center [147, 260] width 37 height 18
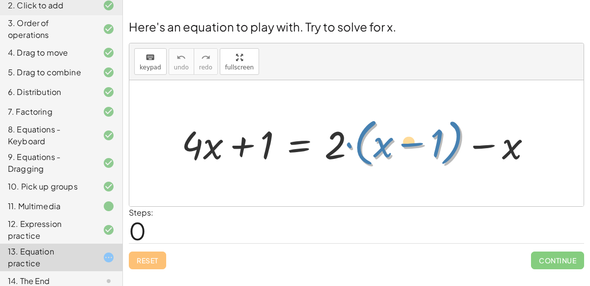
click at [344, 143] on div at bounding box center [360, 143] width 368 height 57
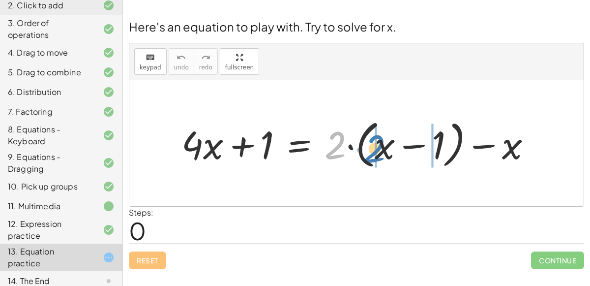
drag, startPoint x: 327, startPoint y: 144, endPoint x: 366, endPoint y: 146, distance: 38.9
click at [366, 146] on div at bounding box center [360, 143] width 368 height 57
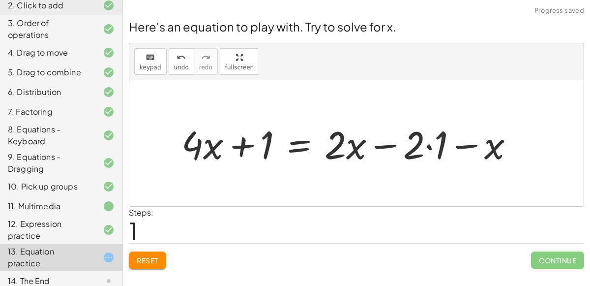
click at [430, 146] on div at bounding box center [351, 143] width 350 height 51
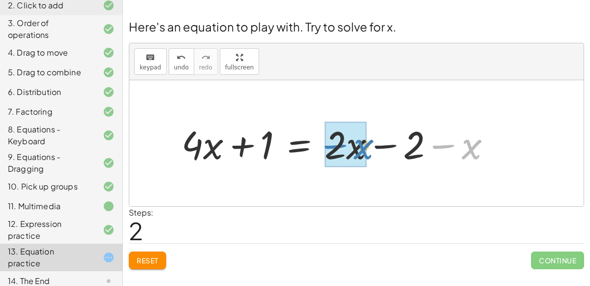
drag, startPoint x: 468, startPoint y: 146, endPoint x: 358, endPoint y: 147, distance: 109.6
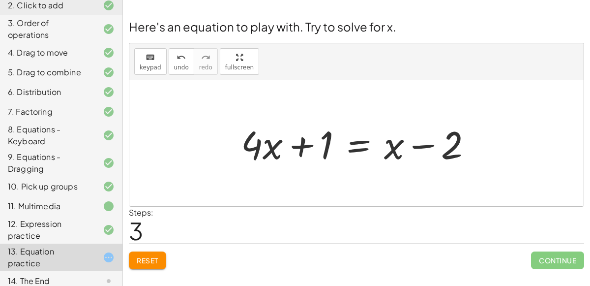
click at [351, 151] on div at bounding box center [360, 143] width 249 height 51
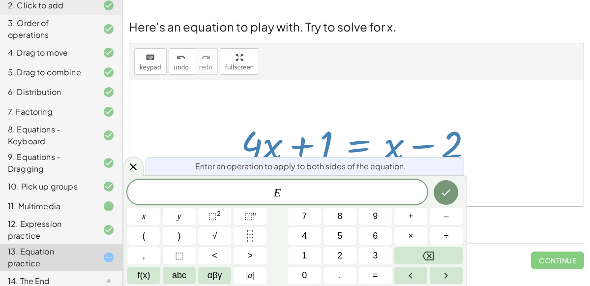
click at [292, 91] on div at bounding box center [356, 143] width 454 height 126
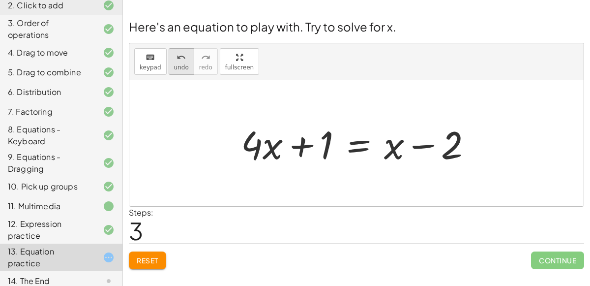
click at [179, 67] on span "undo" at bounding box center [181, 67] width 15 height 7
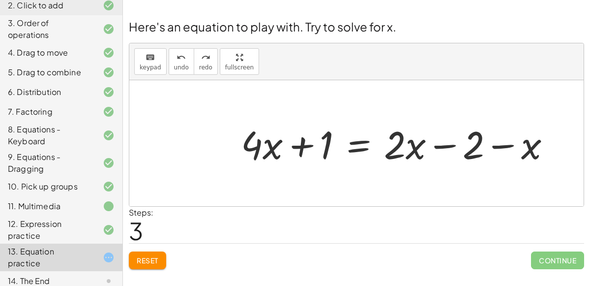
click at [357, 146] on div at bounding box center [399, 143] width 327 height 51
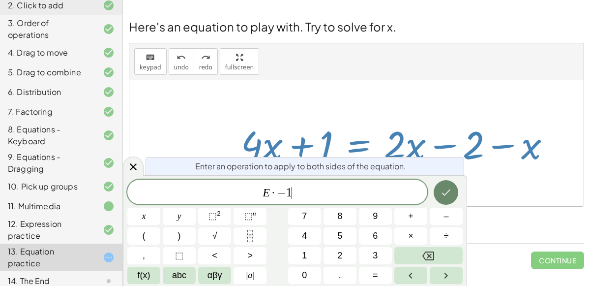
click at [447, 193] on icon "Done" at bounding box center [446, 192] width 12 height 12
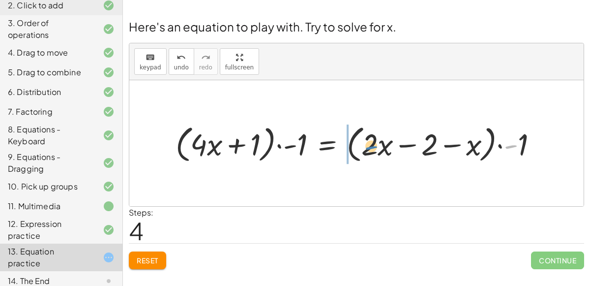
drag, startPoint x: 512, startPoint y: 144, endPoint x: 373, endPoint y: 145, distance: 139.1
click at [373, 145] on div at bounding box center [360, 143] width 379 height 44
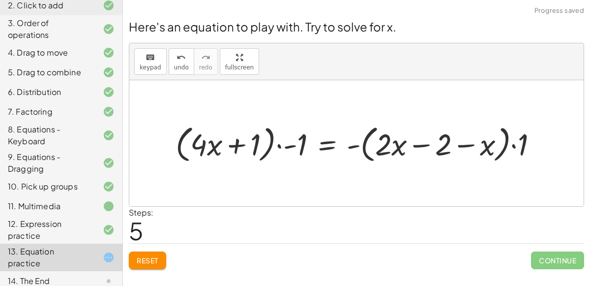
click at [389, 145] on div at bounding box center [360, 143] width 379 height 44
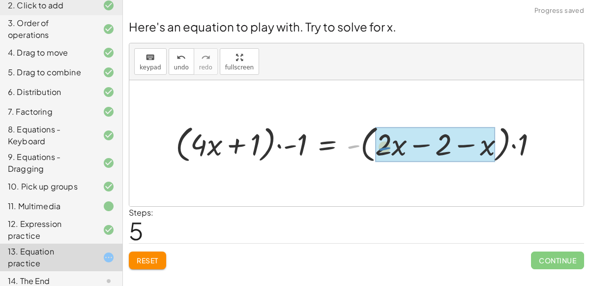
drag, startPoint x: 358, startPoint y: 145, endPoint x: 389, endPoint y: 146, distance: 31.0
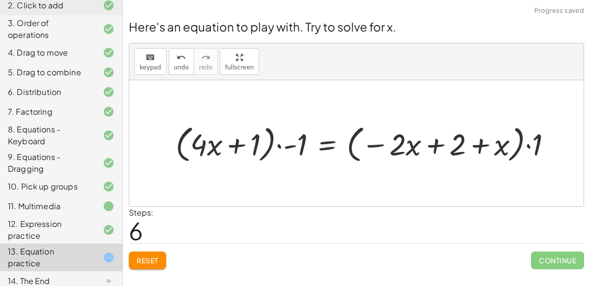
click at [528, 143] on div at bounding box center [368, 143] width 394 height 44
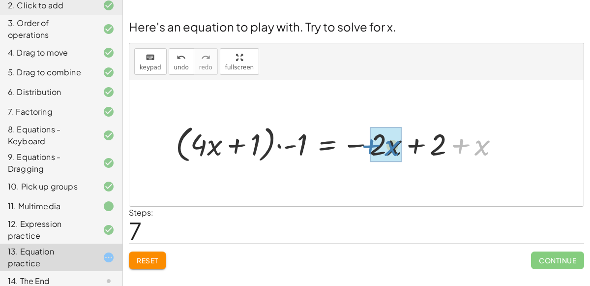
drag, startPoint x: 487, startPoint y: 145, endPoint x: 396, endPoint y: 146, distance: 90.4
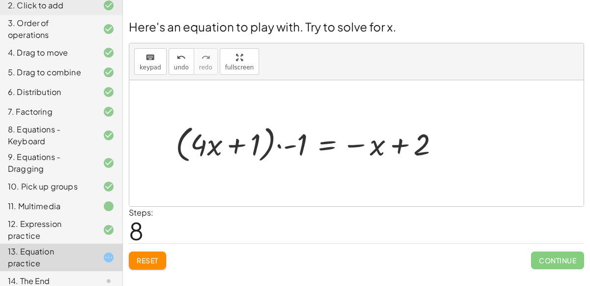
click at [277, 144] on div at bounding box center [311, 143] width 281 height 44
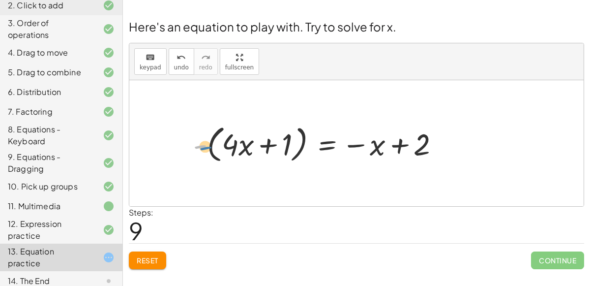
click at [202, 145] on div at bounding box center [320, 143] width 264 height 44
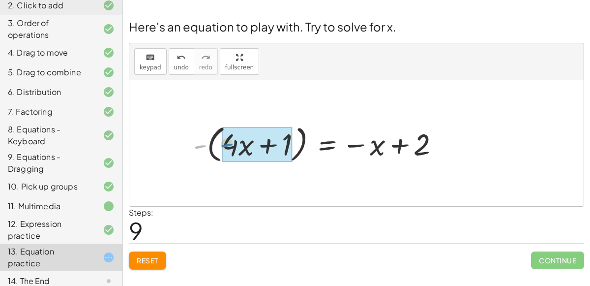
drag, startPoint x: 201, startPoint y: 145, endPoint x: 229, endPoint y: 144, distance: 27.5
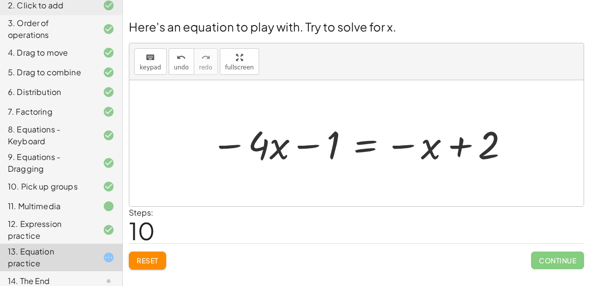
click at [370, 145] on div at bounding box center [360, 143] width 309 height 51
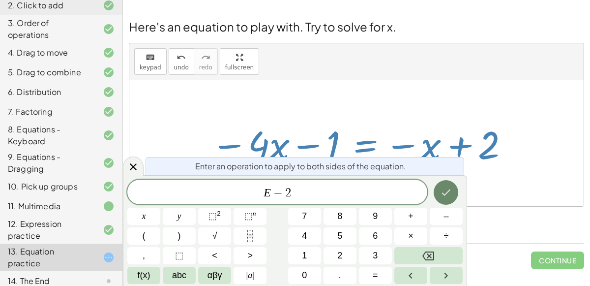
click at [441, 194] on icon "Done" at bounding box center [446, 192] width 12 height 12
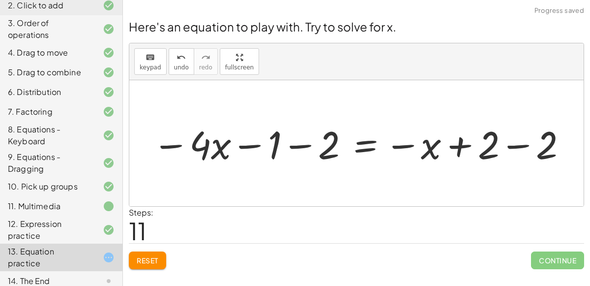
click at [300, 146] on div at bounding box center [360, 143] width 426 height 51
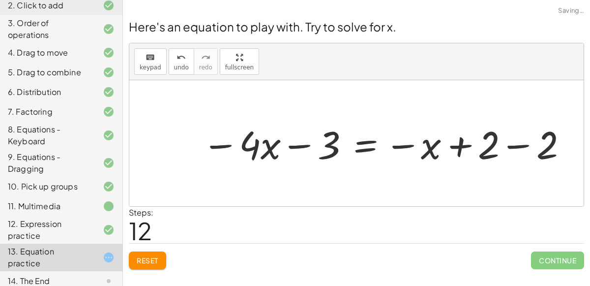
click at [513, 146] on div at bounding box center [385, 143] width 376 height 51
